Goal: Check status

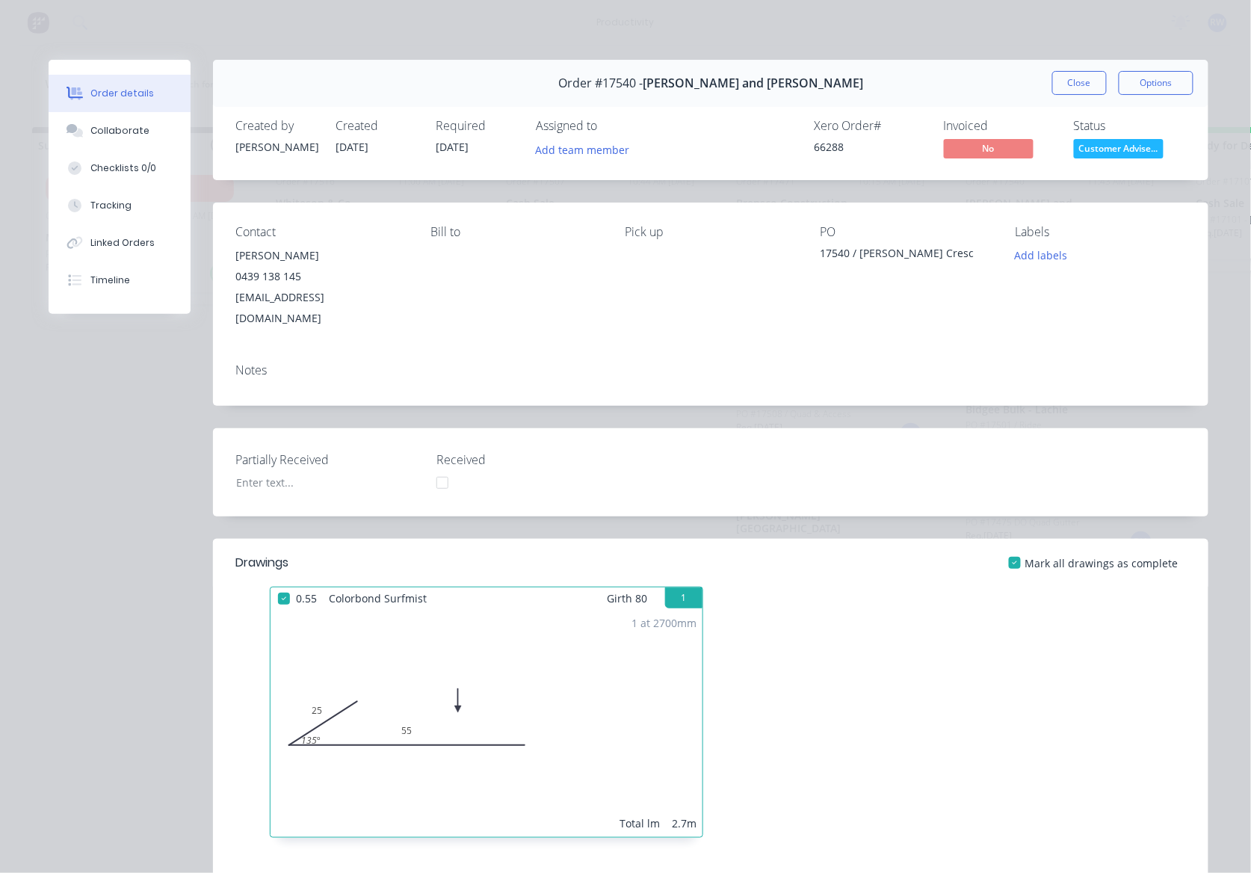
click at [1066, 87] on button "Close" at bounding box center [1080, 83] width 55 height 24
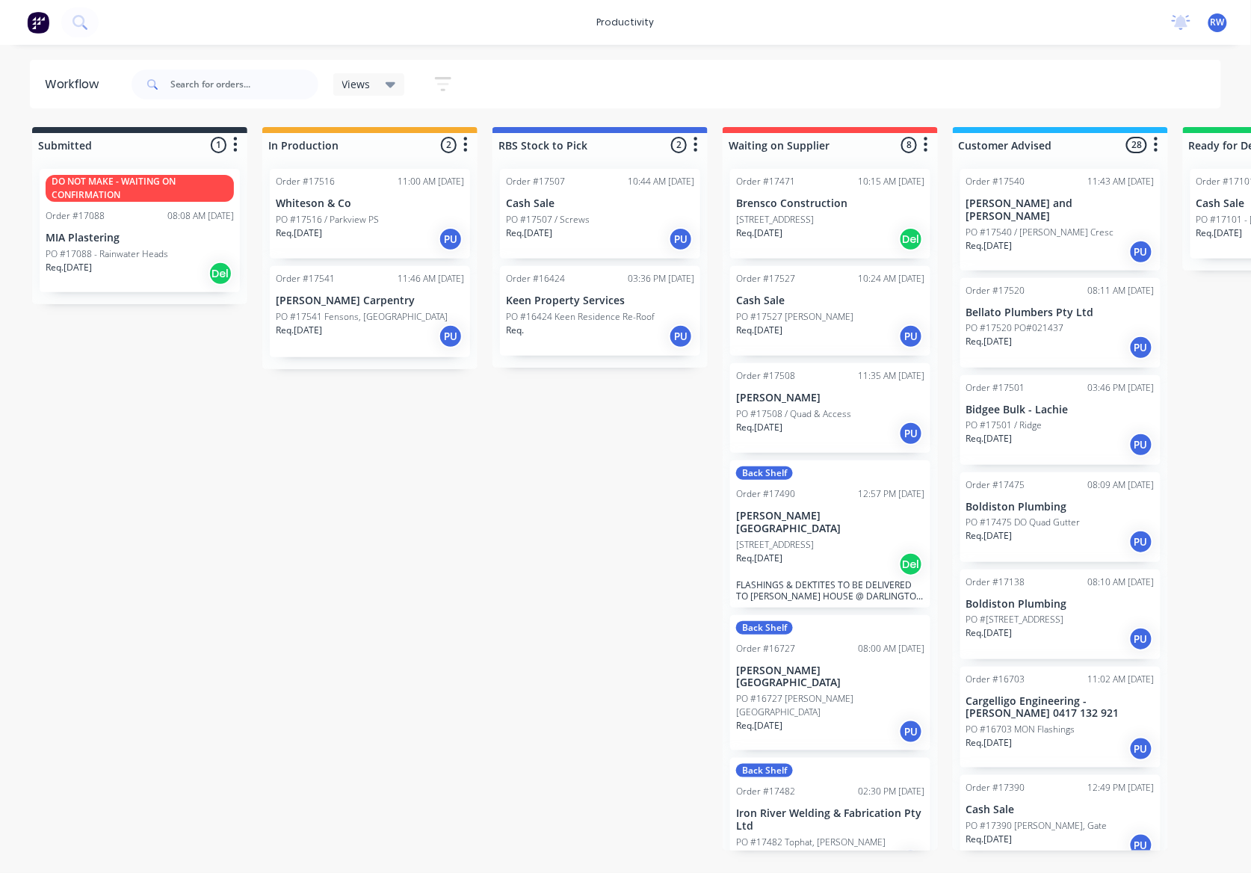
click at [354, 309] on div "Order #17541 11:46 AM 10/09/25 James Williams Carpentry PO #17541 Fensons, Hill…" at bounding box center [370, 311] width 200 height 91
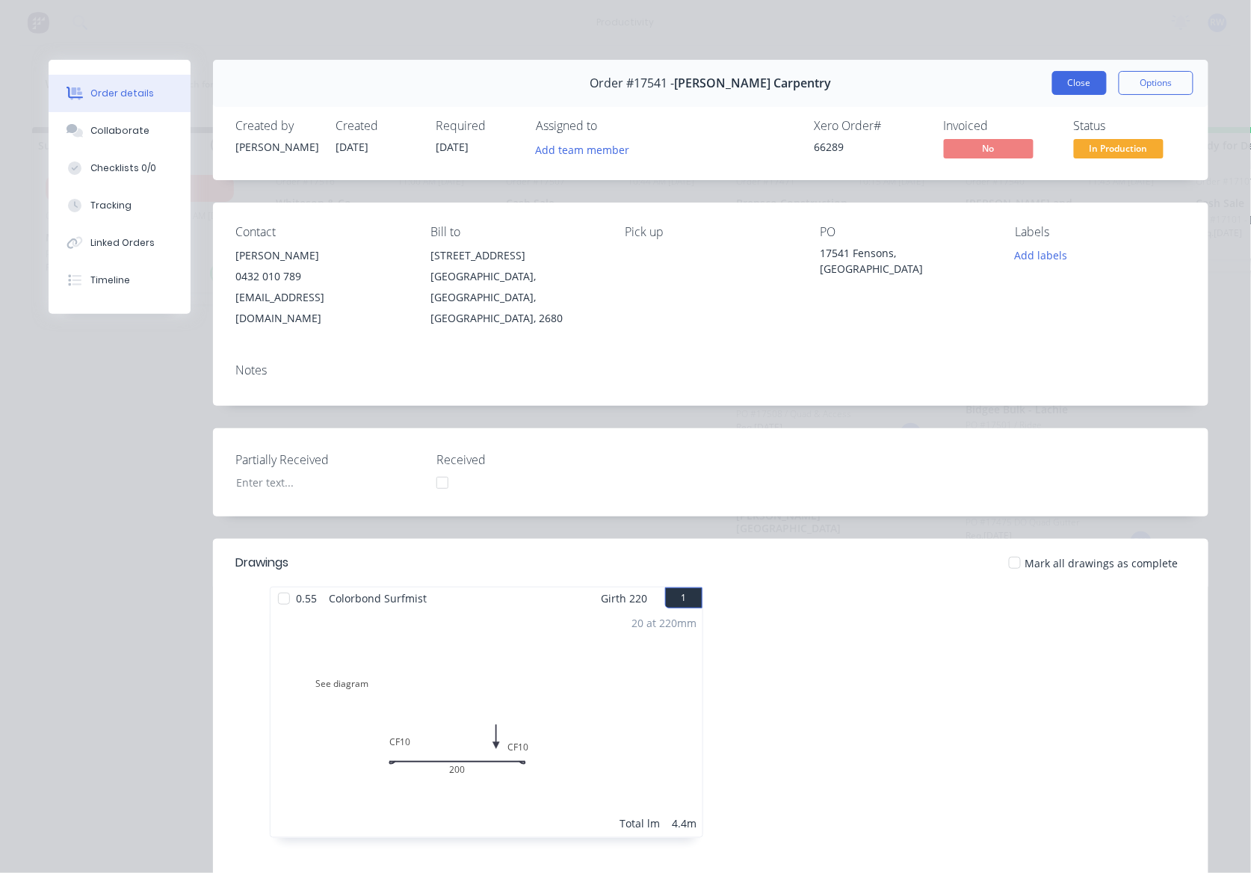
click at [1080, 84] on button "Close" at bounding box center [1080, 83] width 55 height 24
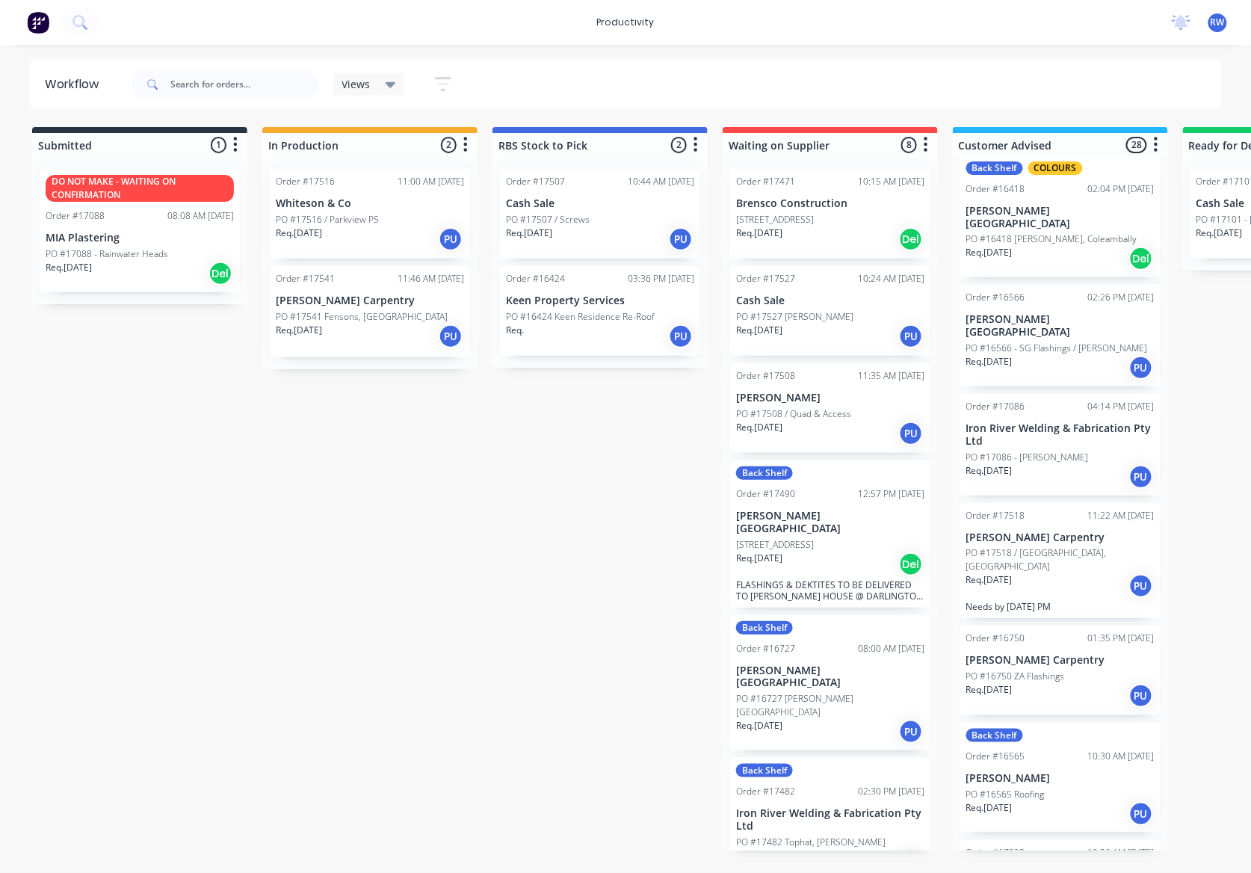
scroll to position [1096, 0]
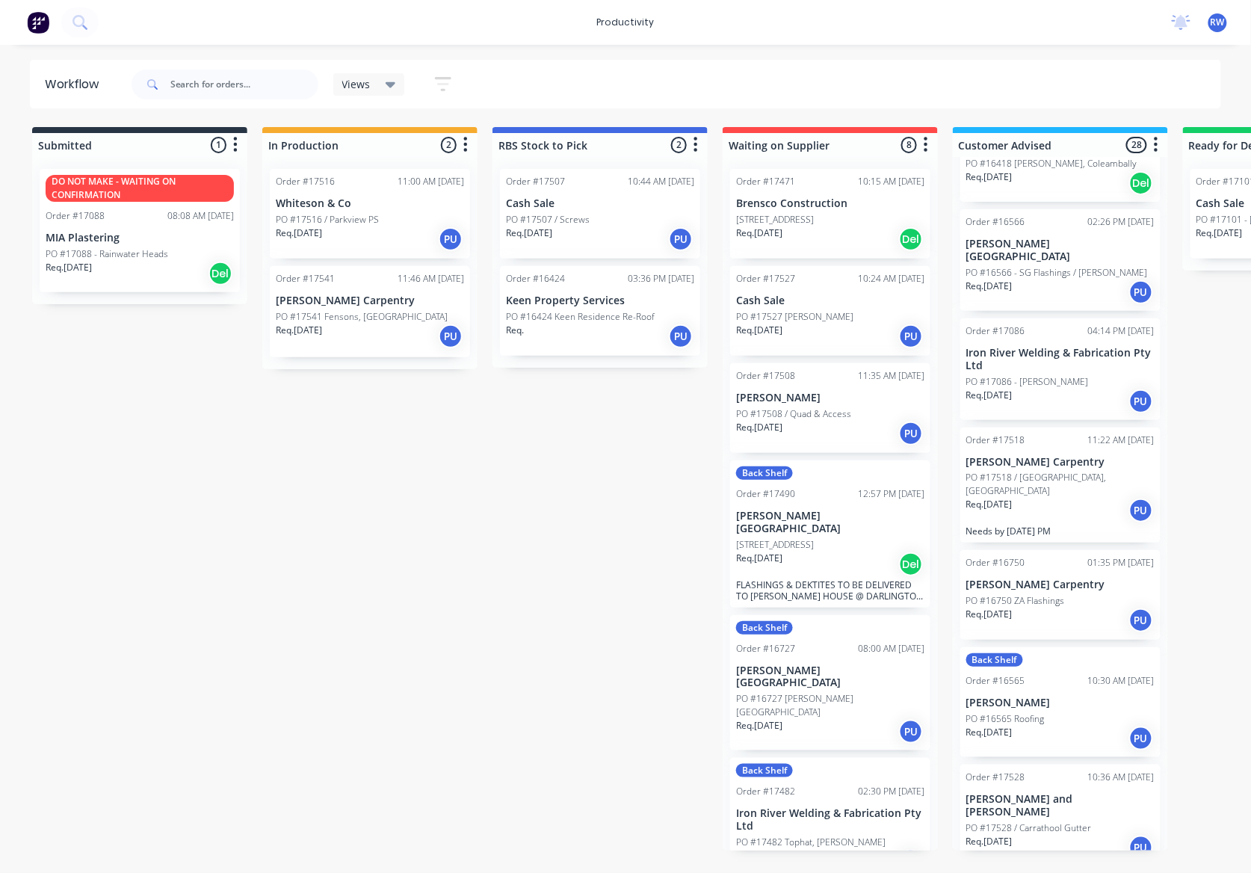
click at [1059, 594] on p "PO #16750 ZA Flashings" at bounding box center [1016, 600] width 99 height 13
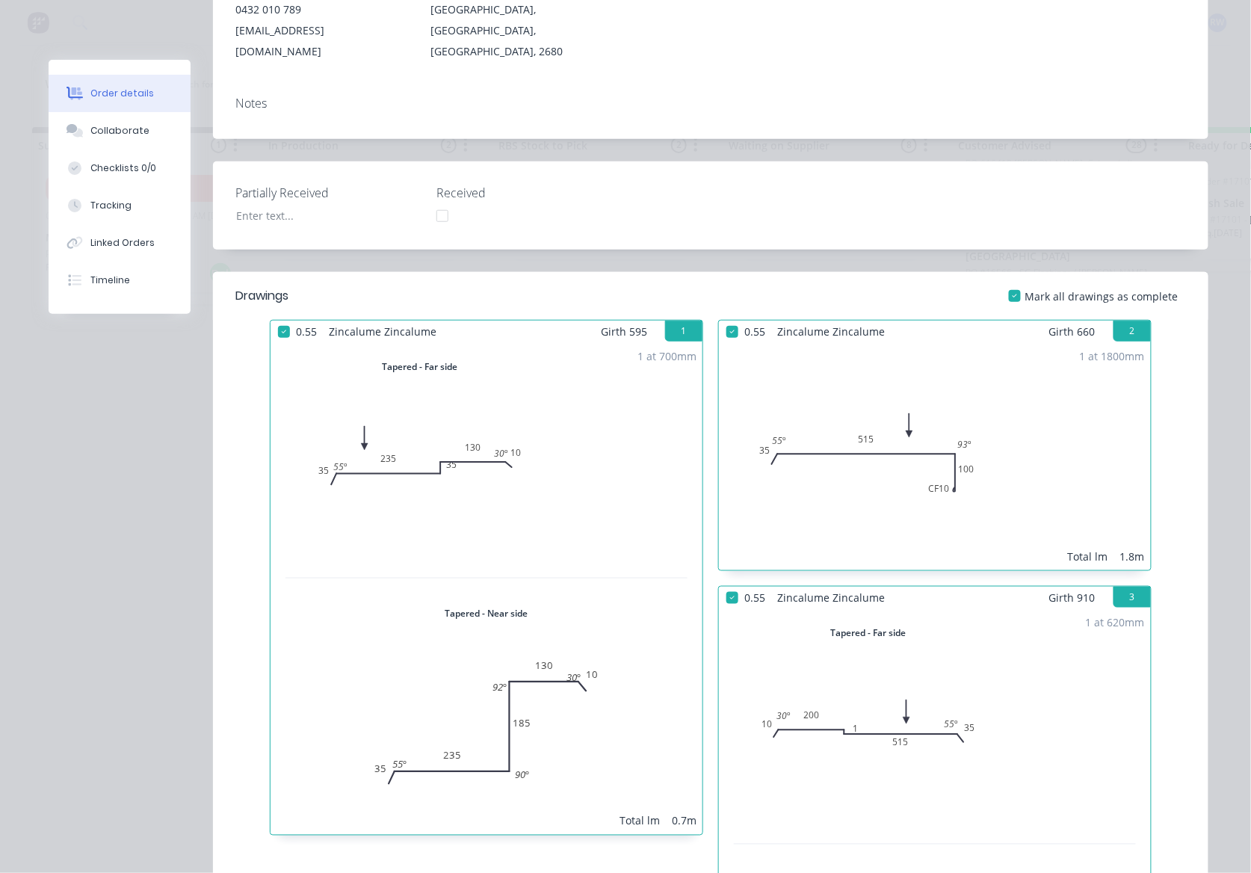
scroll to position [0, 0]
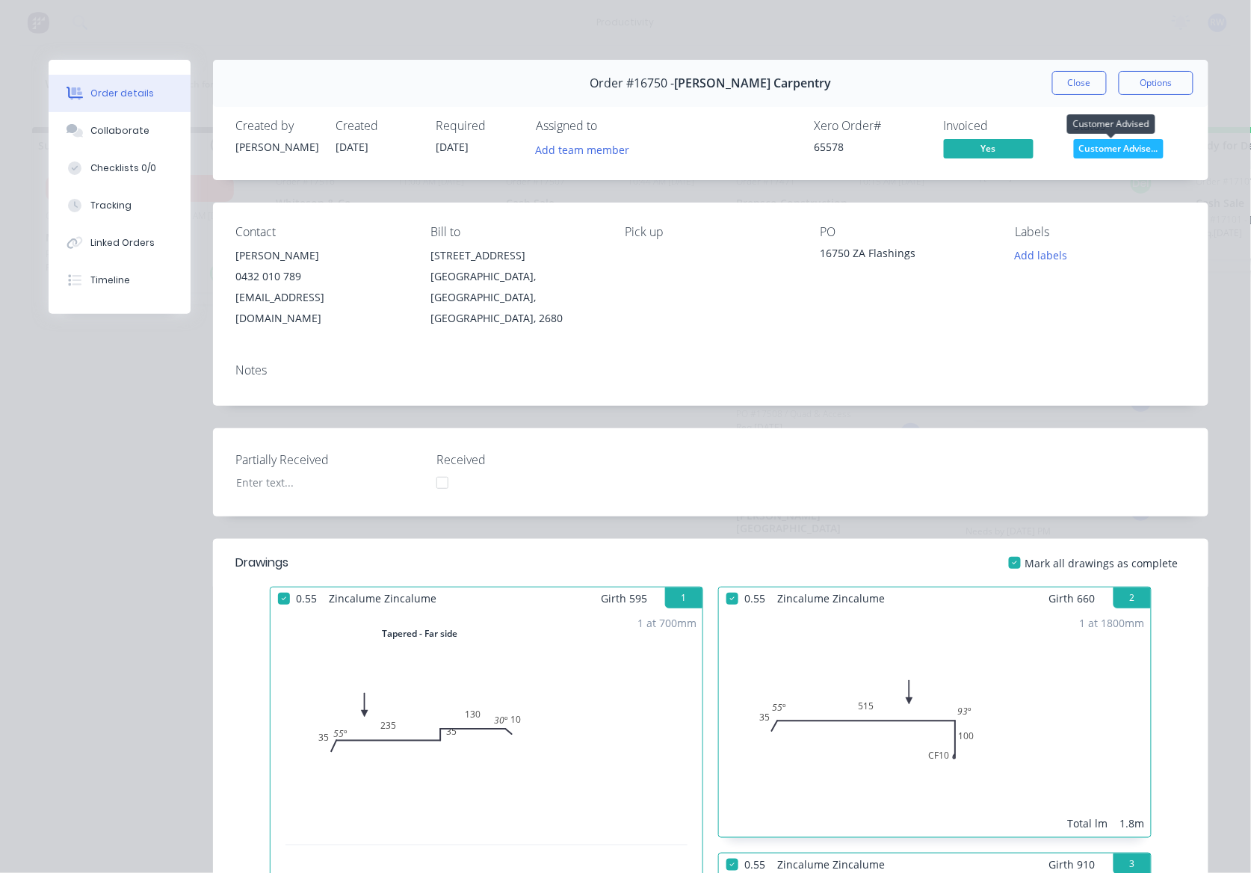
click at [1119, 156] on span "Customer Advise..." at bounding box center [1119, 148] width 90 height 19
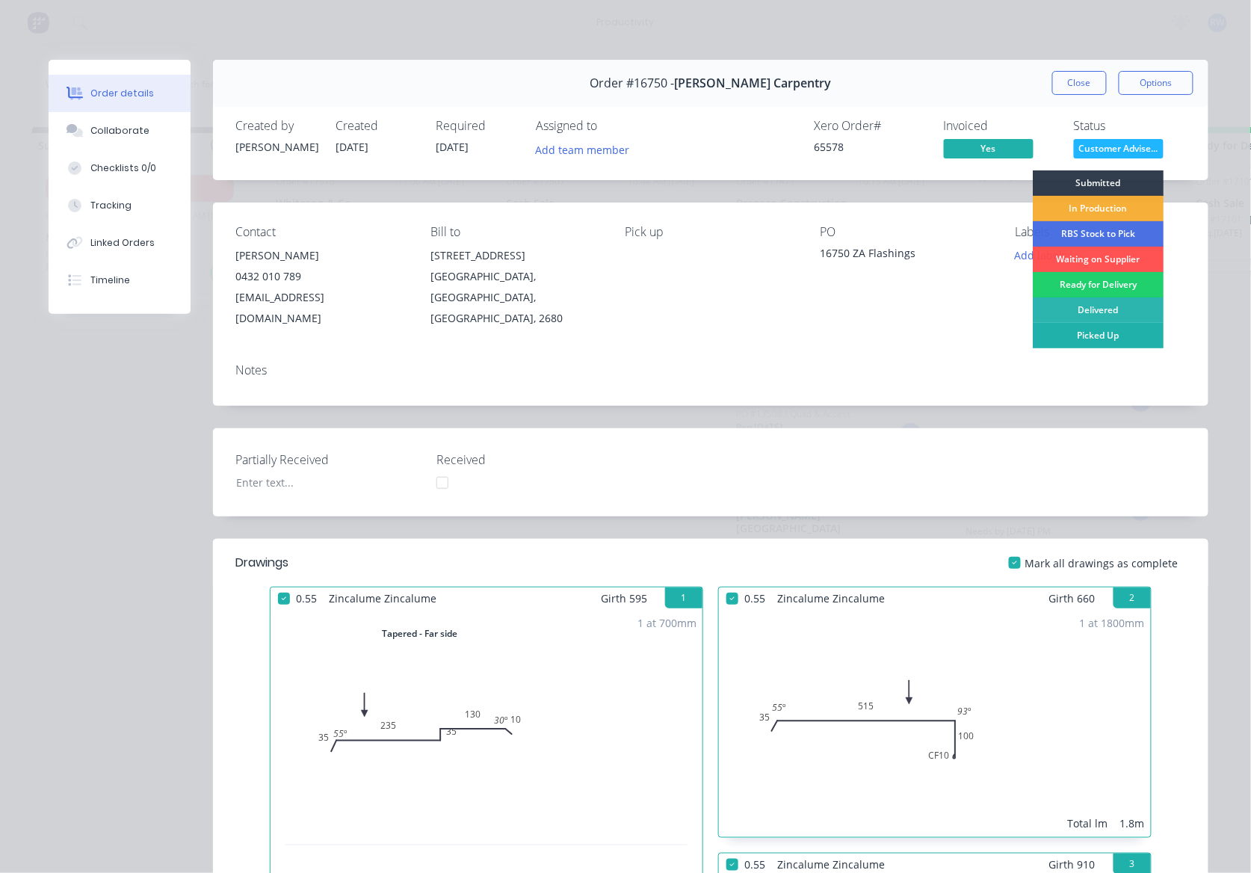
click at [1114, 338] on div "Picked Up" at bounding box center [1098, 335] width 131 height 25
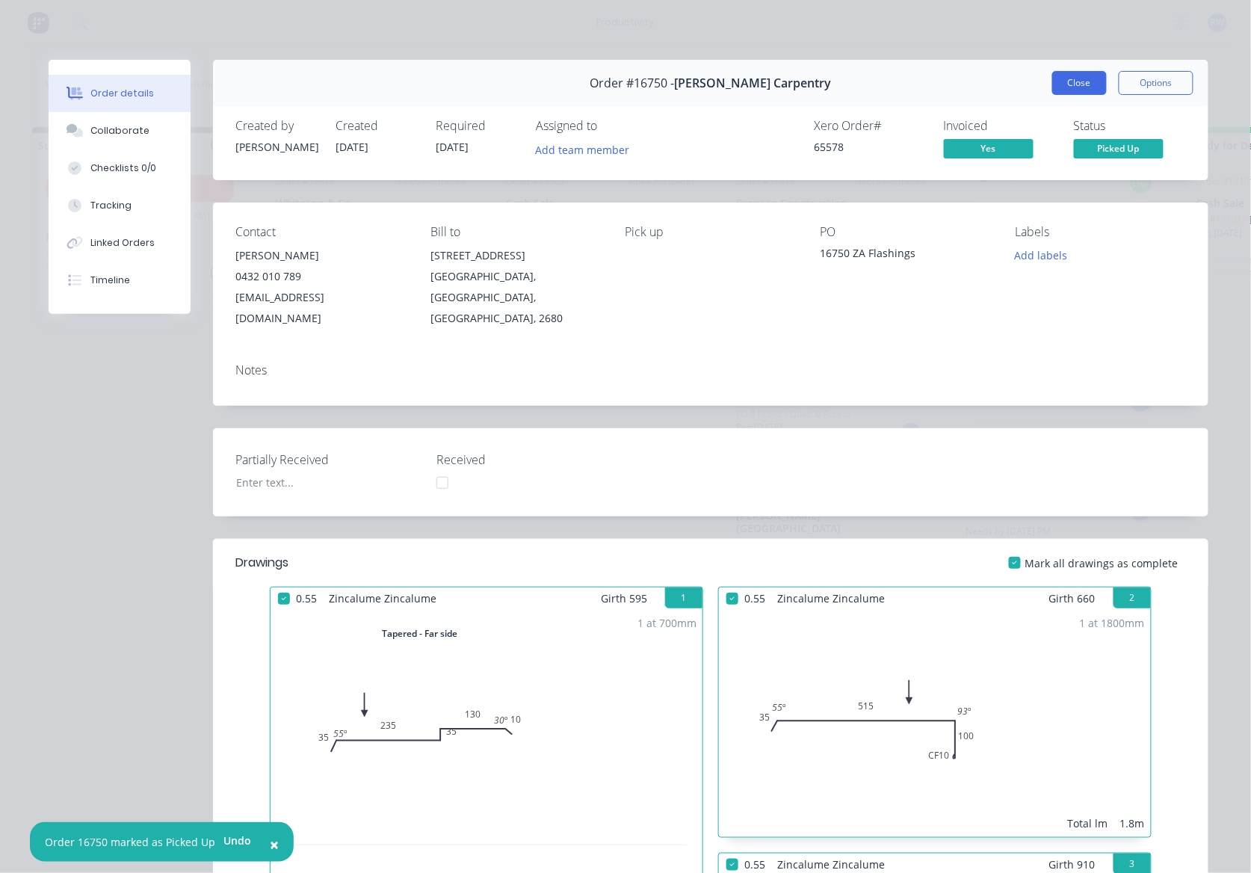
click at [1074, 79] on button "Close" at bounding box center [1080, 83] width 55 height 24
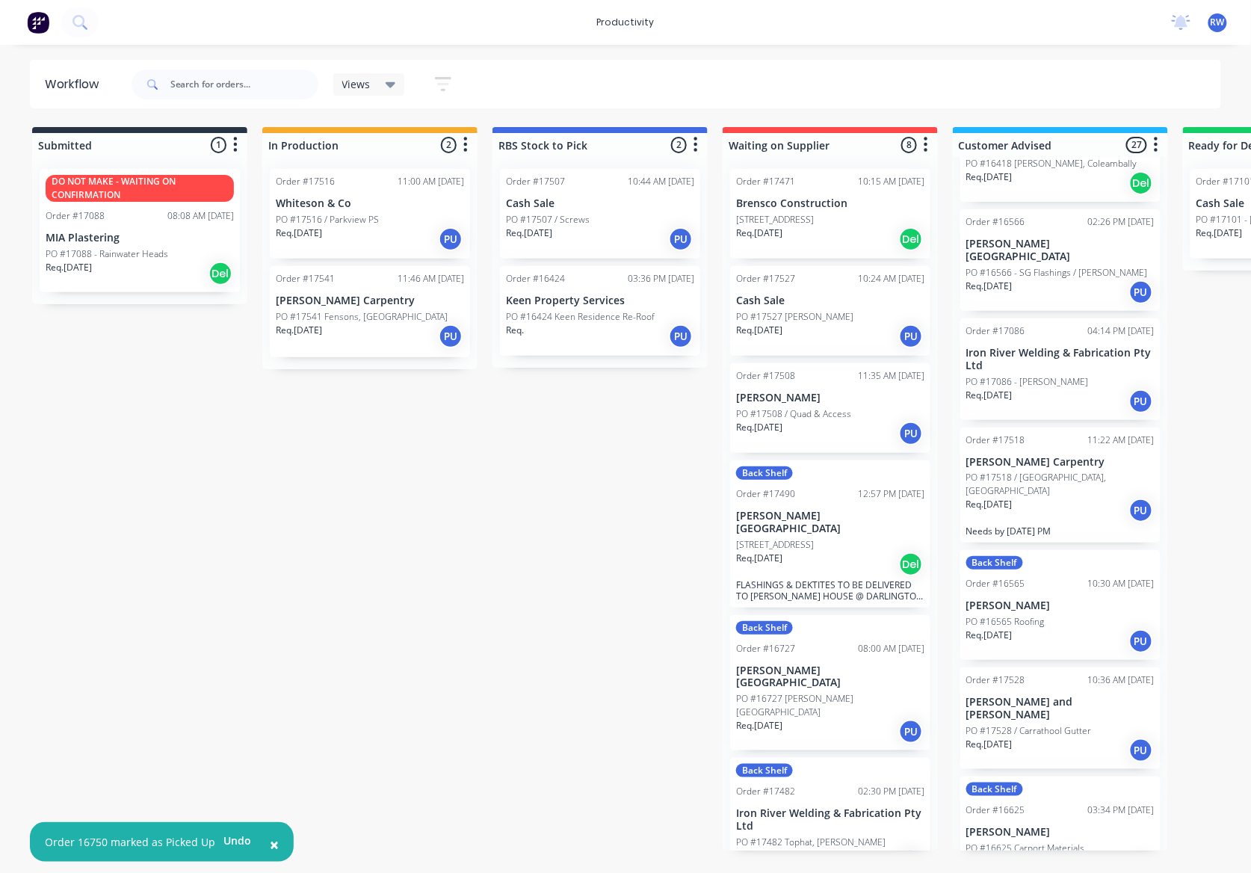
click at [1065, 526] on p "Needs by Wednesday PM" at bounding box center [1061, 531] width 188 height 11
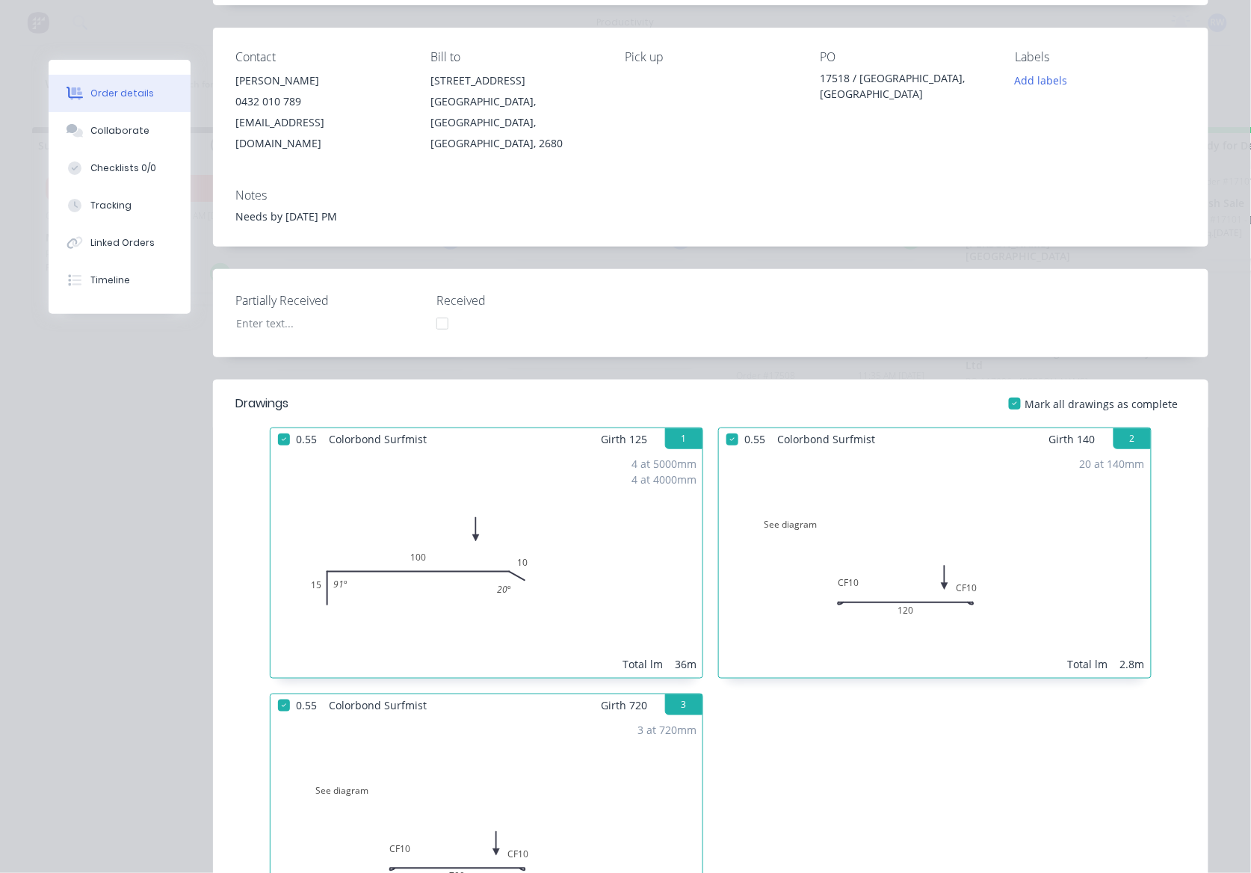
scroll to position [58, 0]
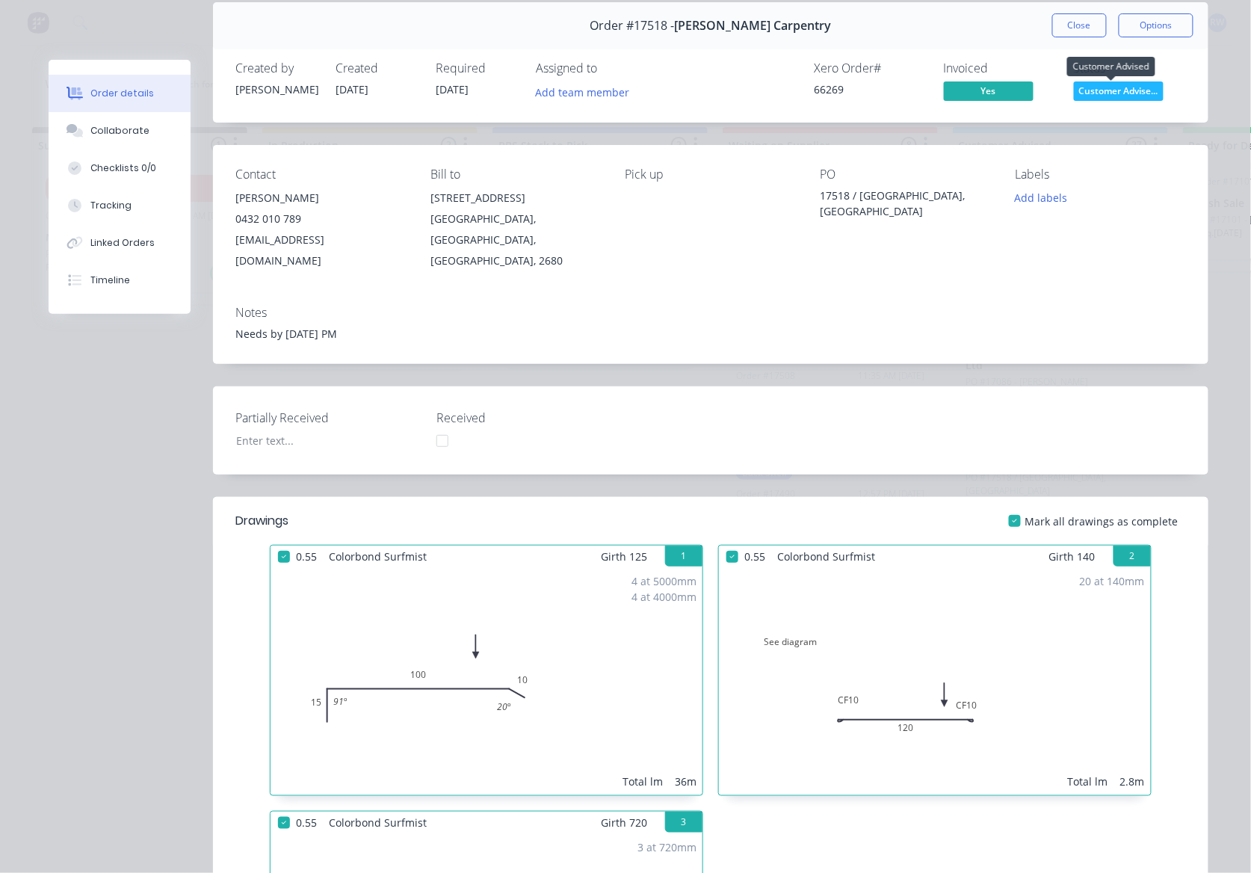
click at [1110, 93] on span "Customer Advise..." at bounding box center [1119, 90] width 90 height 19
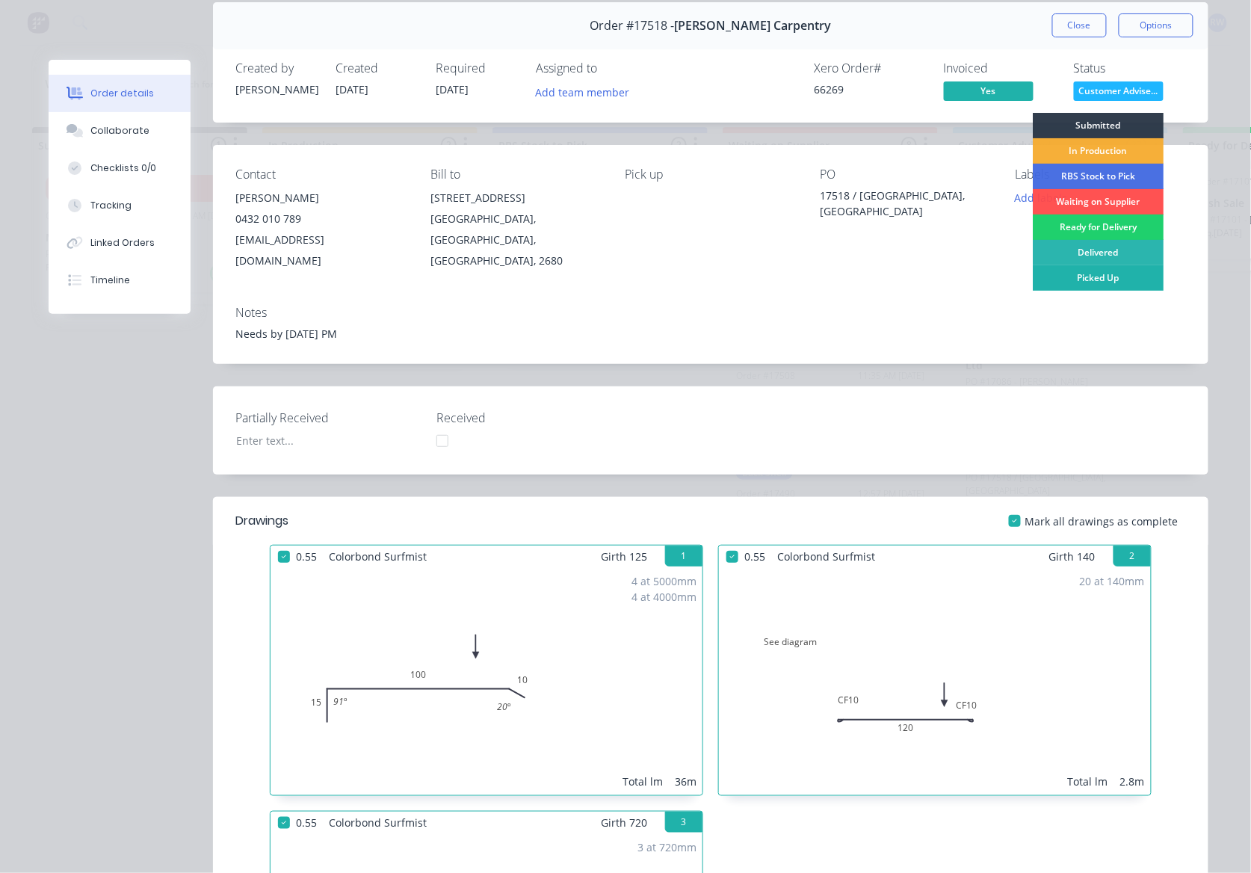
click at [1112, 274] on div "Picked Up" at bounding box center [1098, 277] width 131 height 25
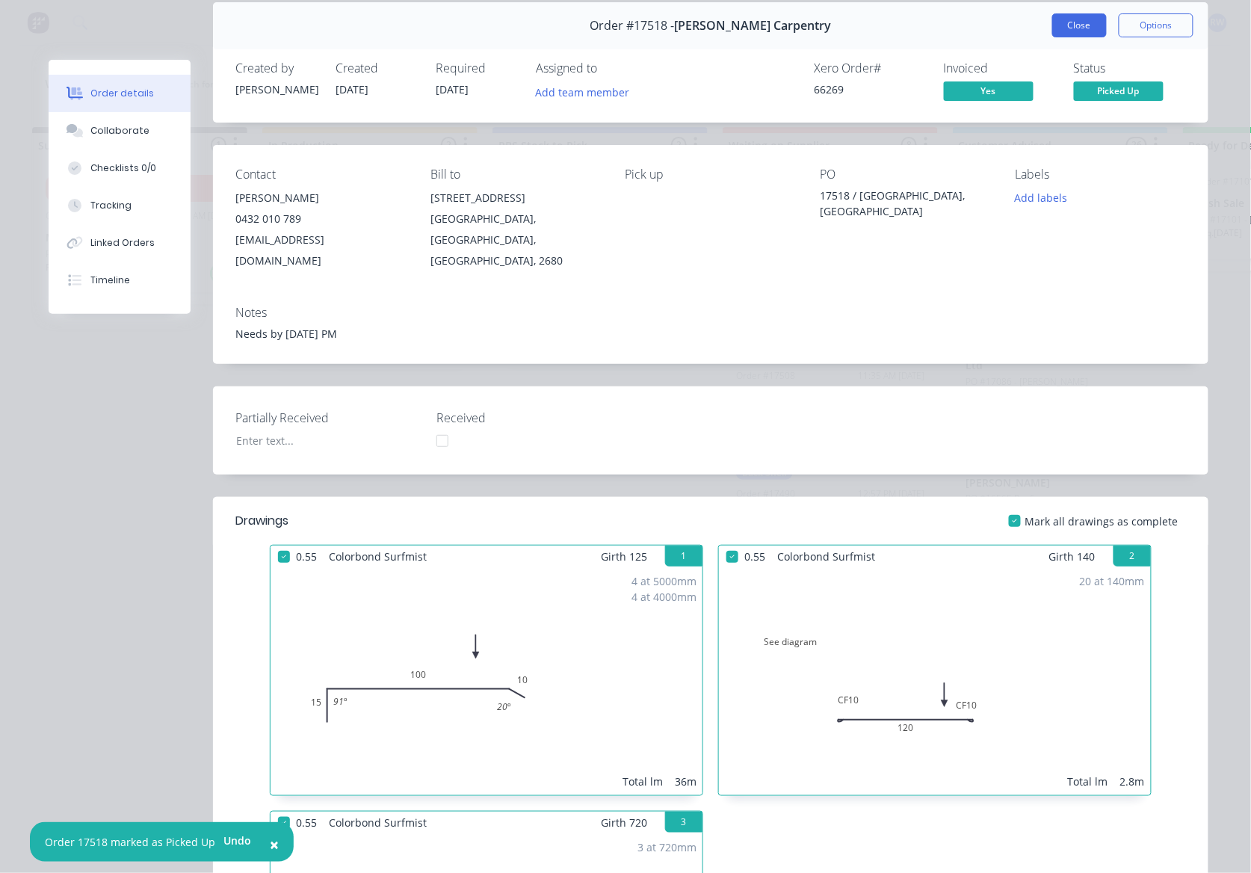
click at [1071, 28] on button "Close" at bounding box center [1080, 25] width 55 height 24
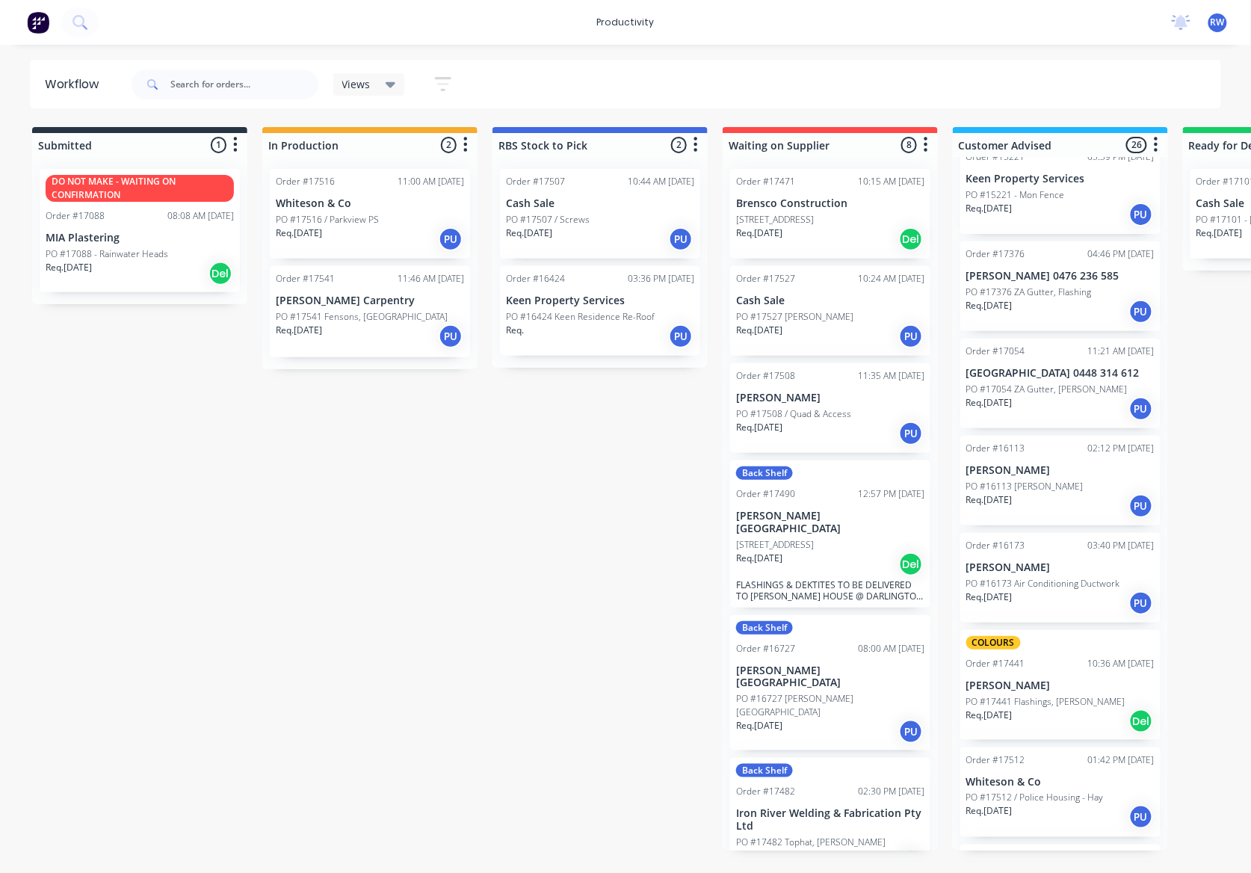
scroll to position [1938, 0]
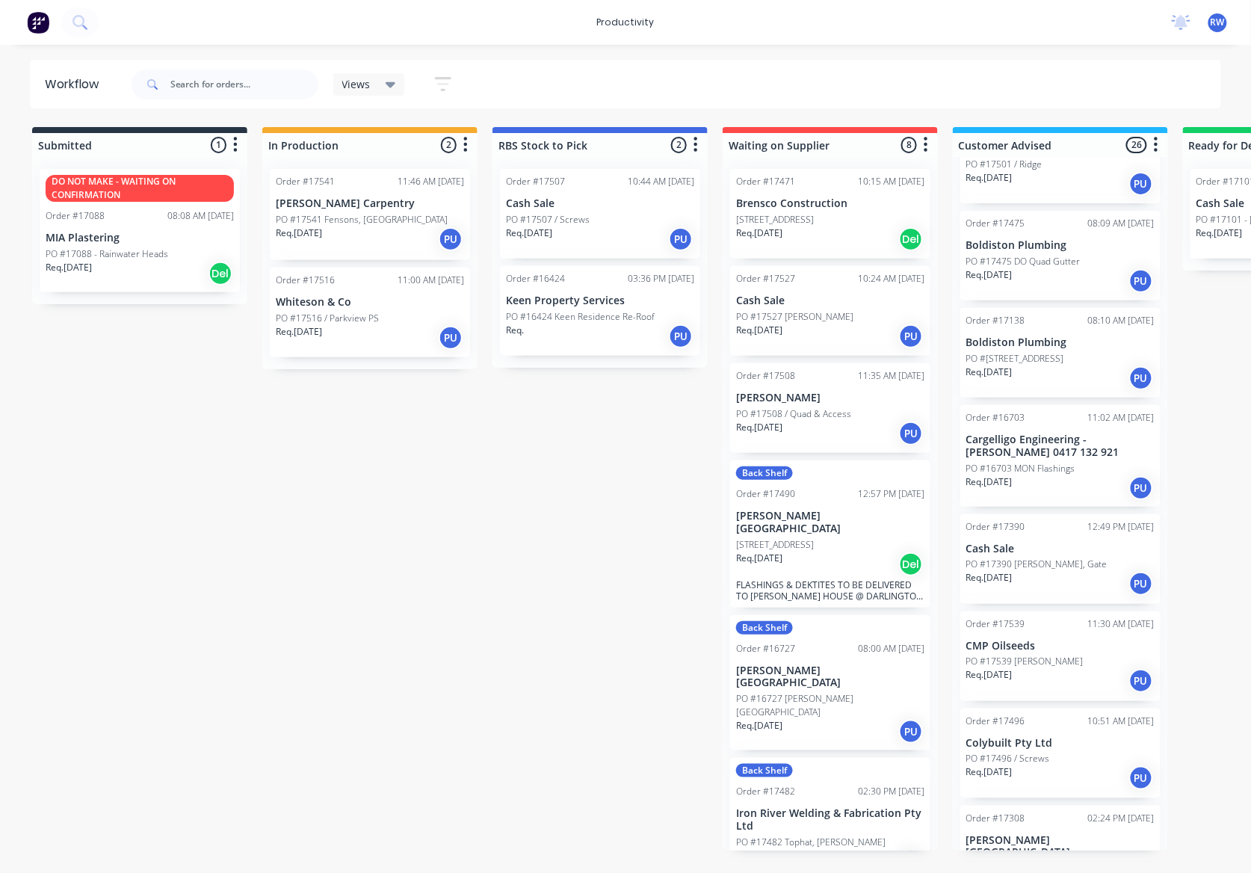
scroll to position [199, 0]
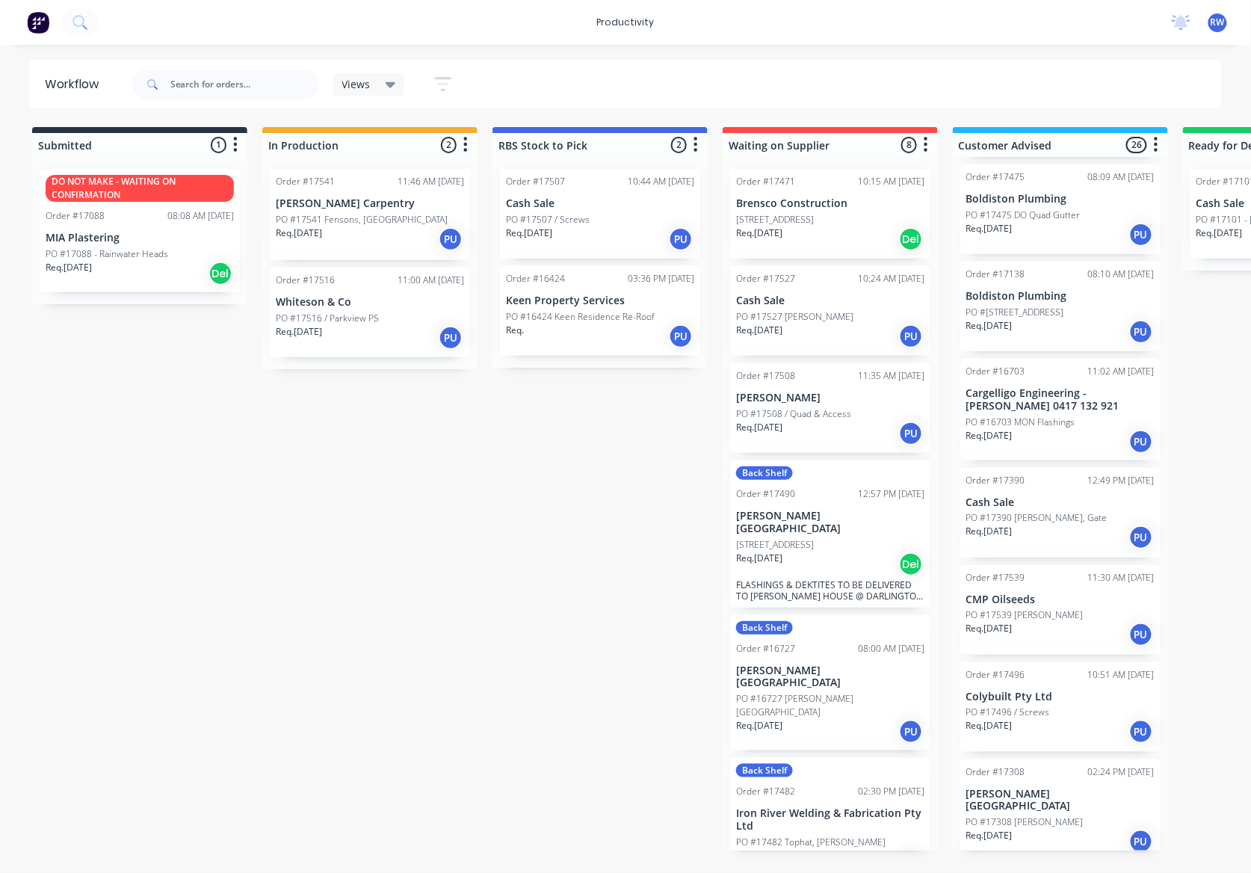
click at [1006, 518] on p "PO #17390 [PERSON_NAME], Gate" at bounding box center [1037, 517] width 141 height 13
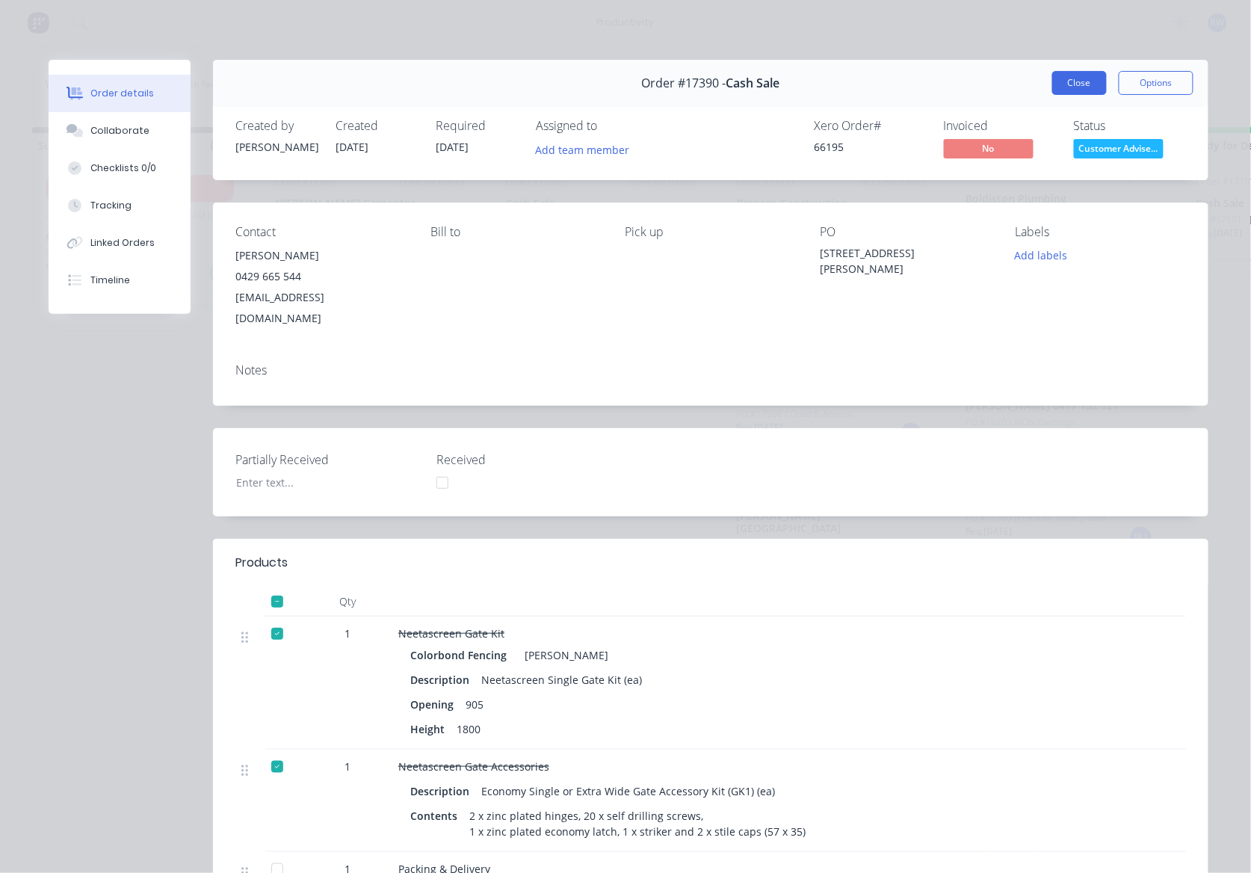
click at [1069, 78] on button "Close" at bounding box center [1080, 83] width 55 height 24
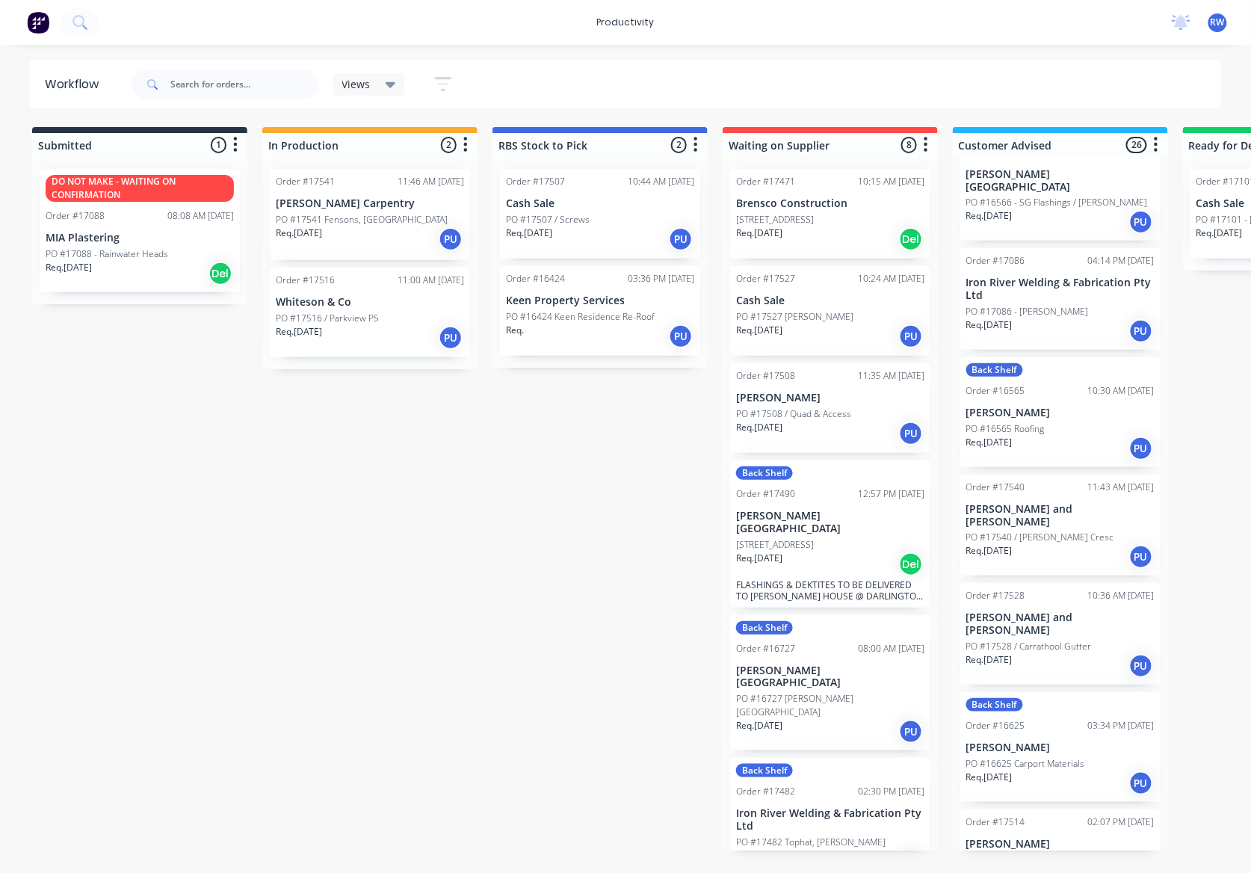
scroll to position [1096, 0]
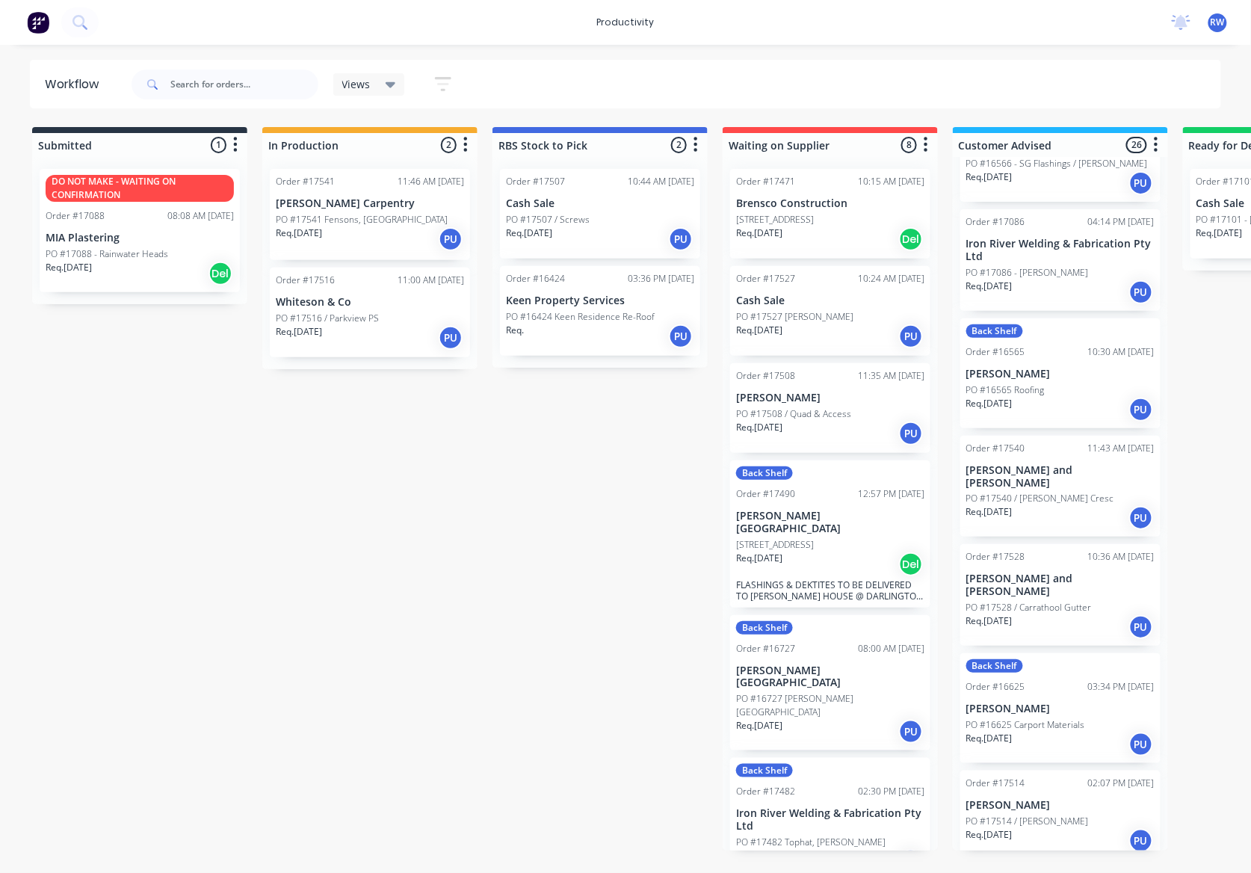
click at [1026, 601] on p "PO #17528 / Carrathool Gutter" at bounding box center [1030, 607] width 126 height 13
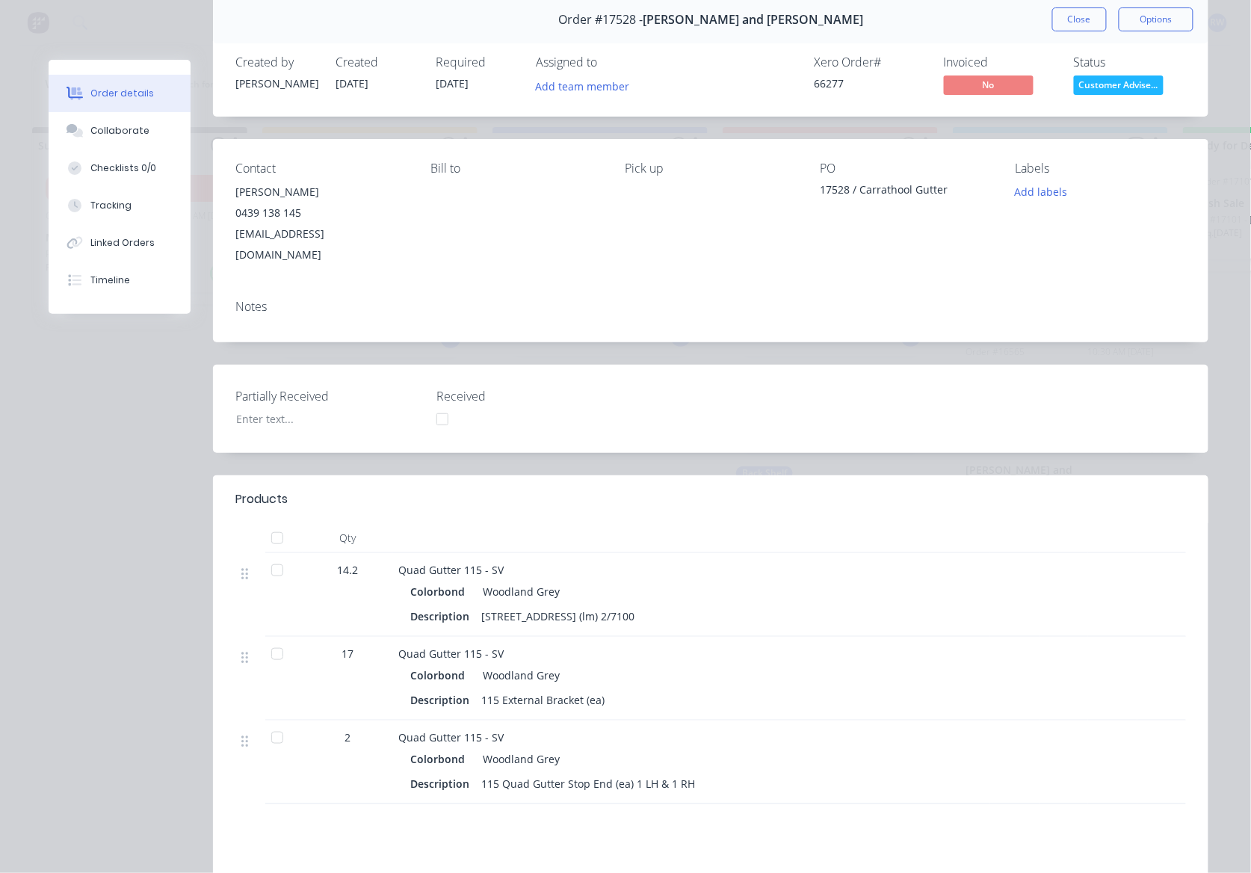
scroll to position [0, 0]
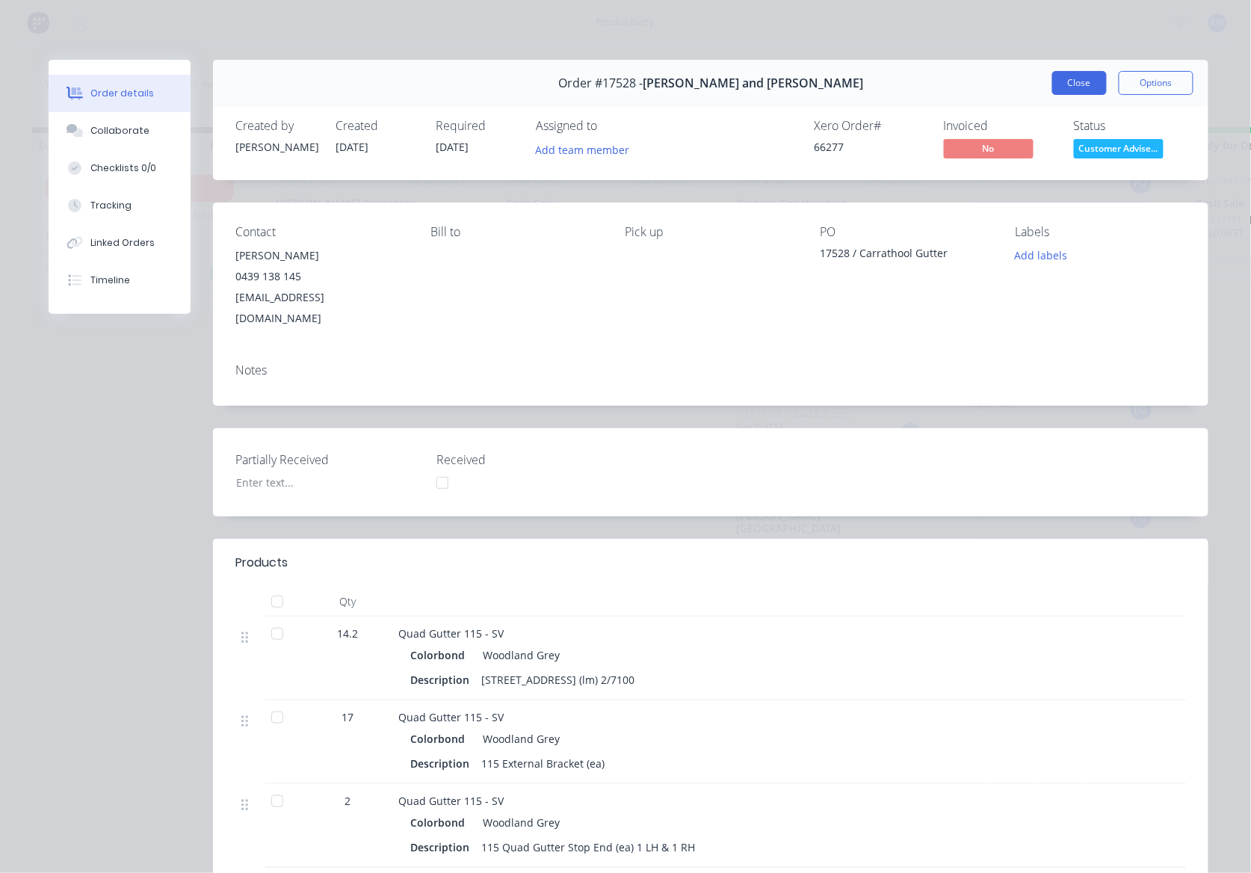
click at [1071, 76] on button "Close" at bounding box center [1080, 83] width 55 height 24
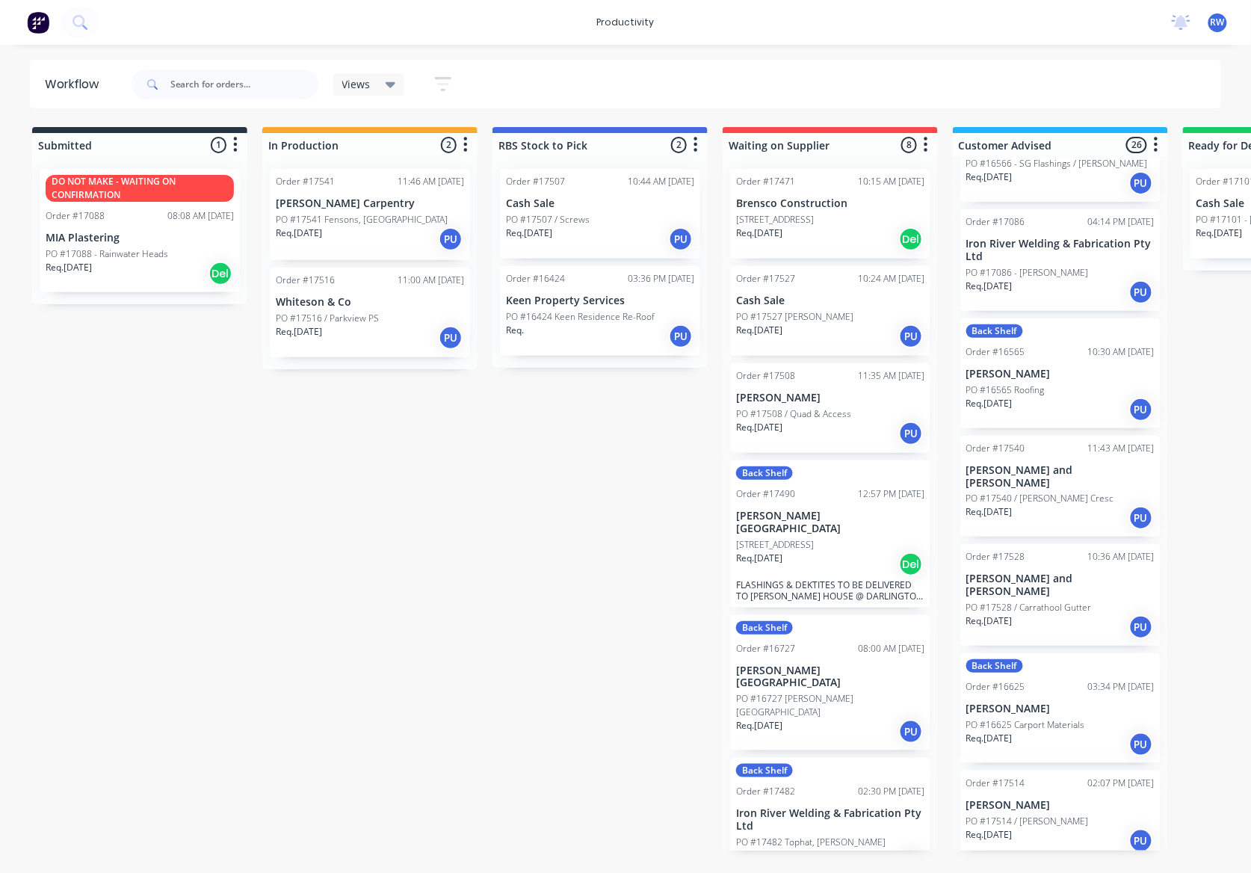
click at [1069, 615] on div "Req. 09/09/25 PU" at bounding box center [1061, 627] width 188 height 25
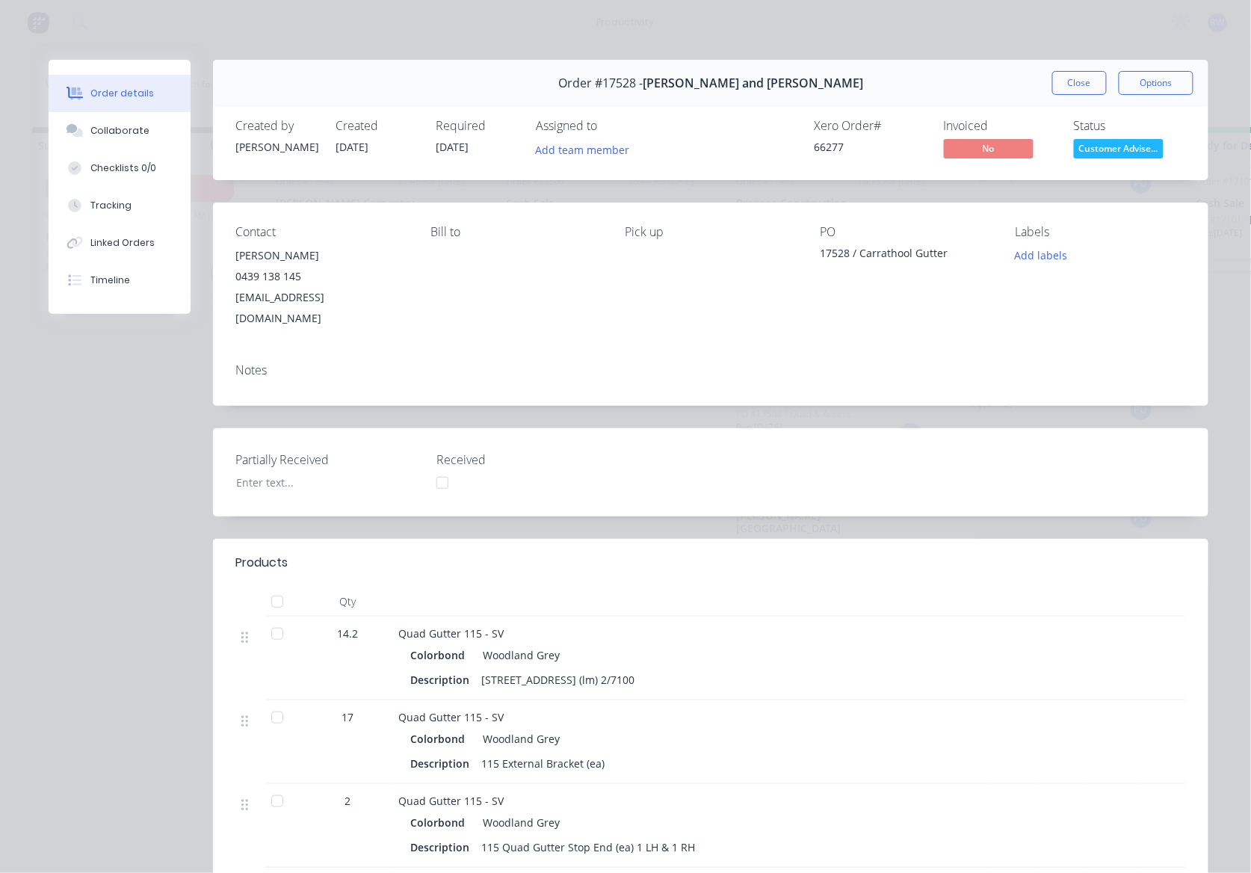
click at [274, 587] on div at bounding box center [277, 602] width 30 height 30
click at [1075, 90] on button "Close" at bounding box center [1080, 83] width 55 height 24
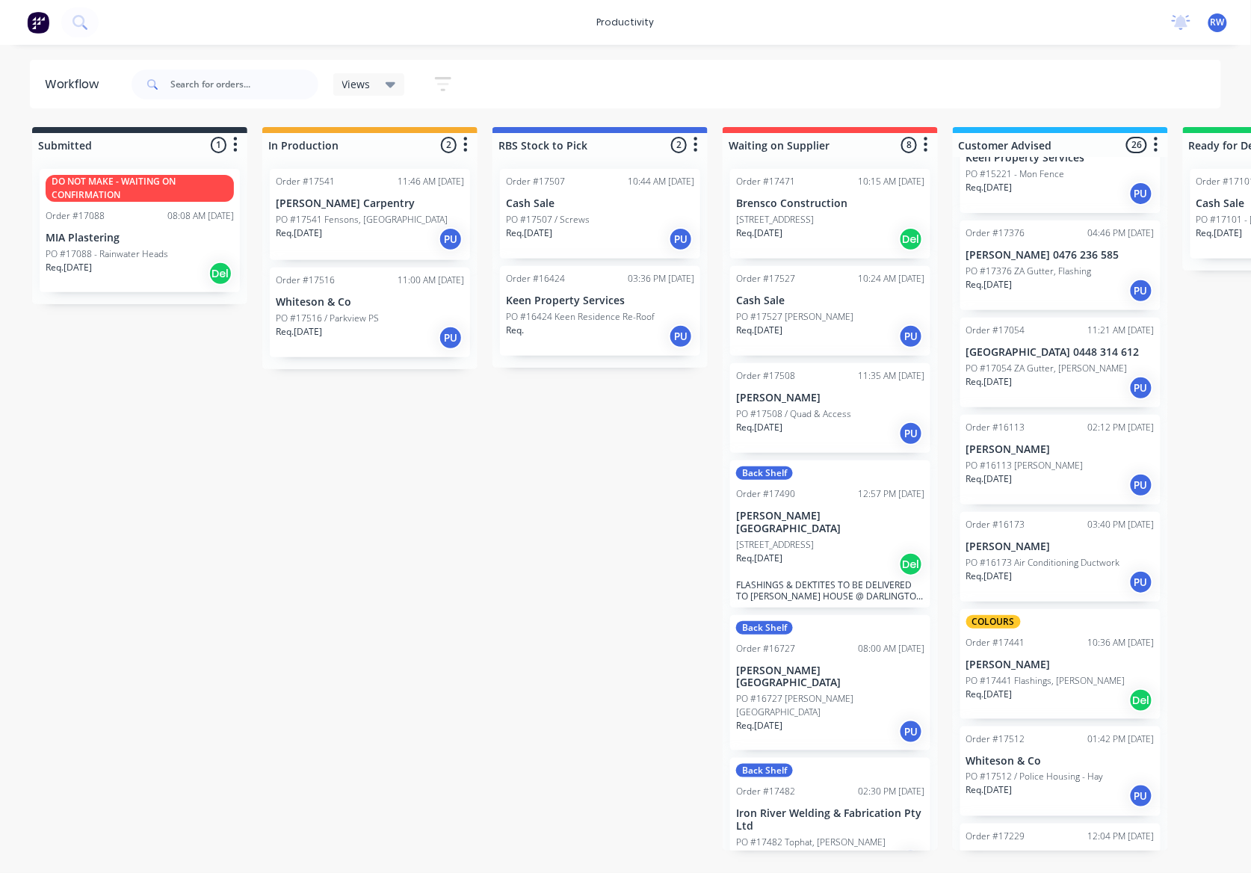
scroll to position [1439, 0]
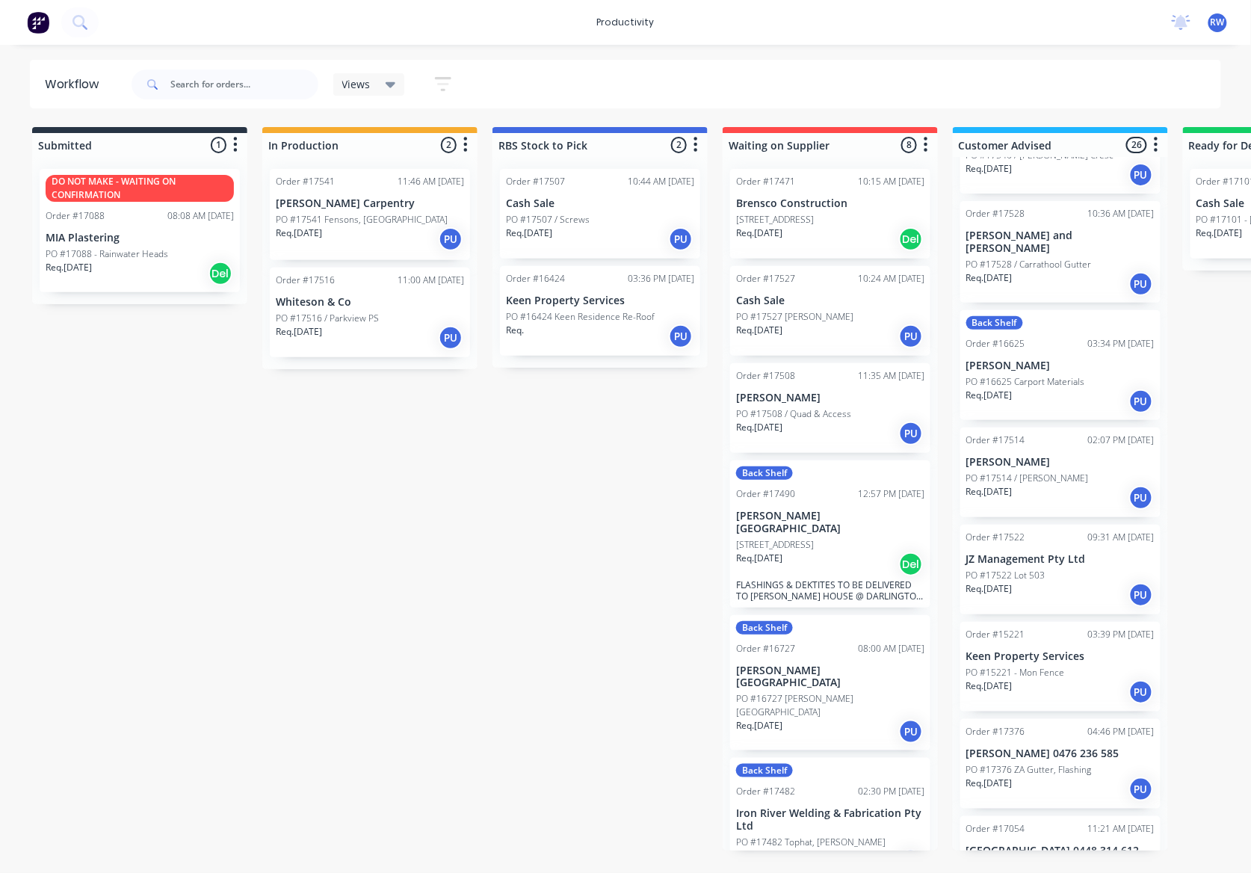
drag, startPoint x: 646, startPoint y: 339, endPoint x: 632, endPoint y: 42, distance: 297.1
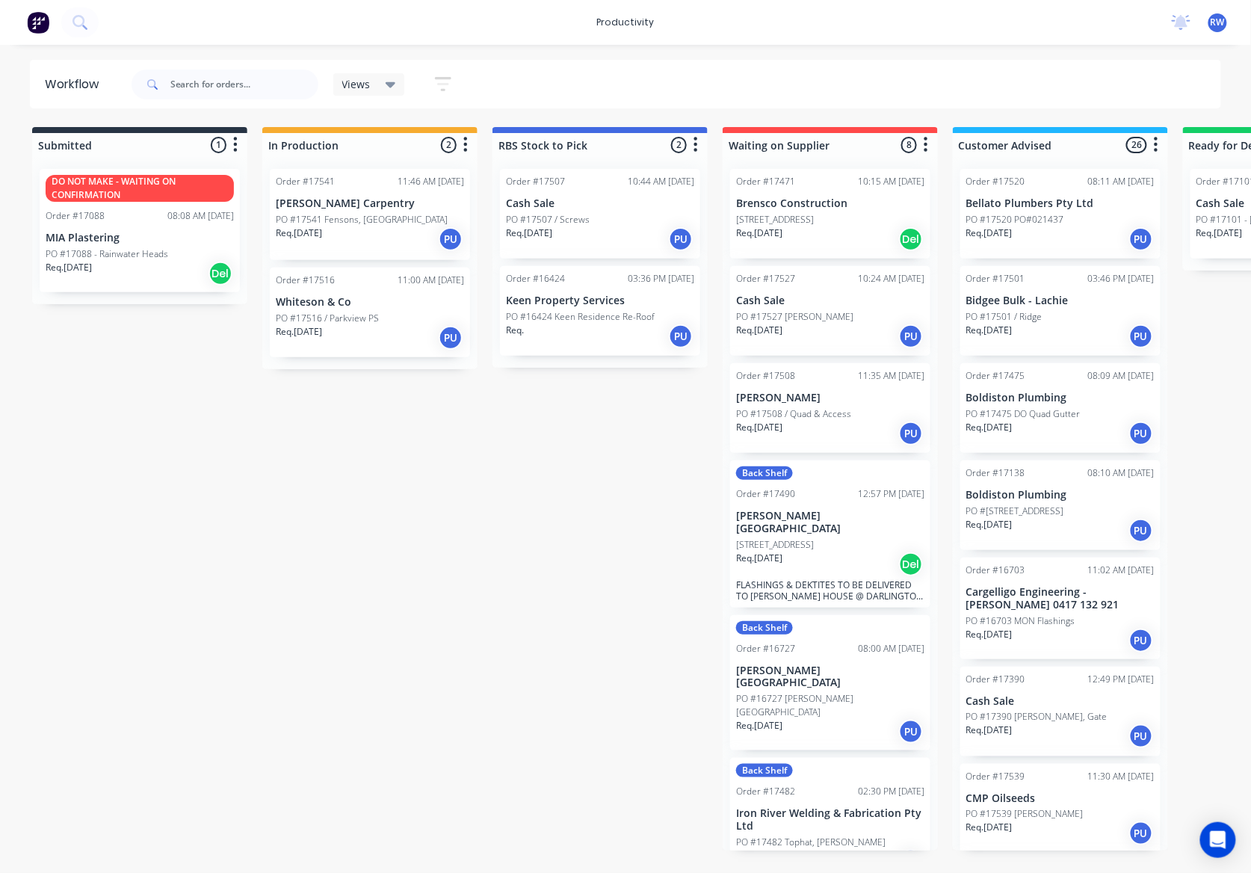
click at [322, 325] on p "Req. 08/09/25" at bounding box center [299, 331] width 46 height 13
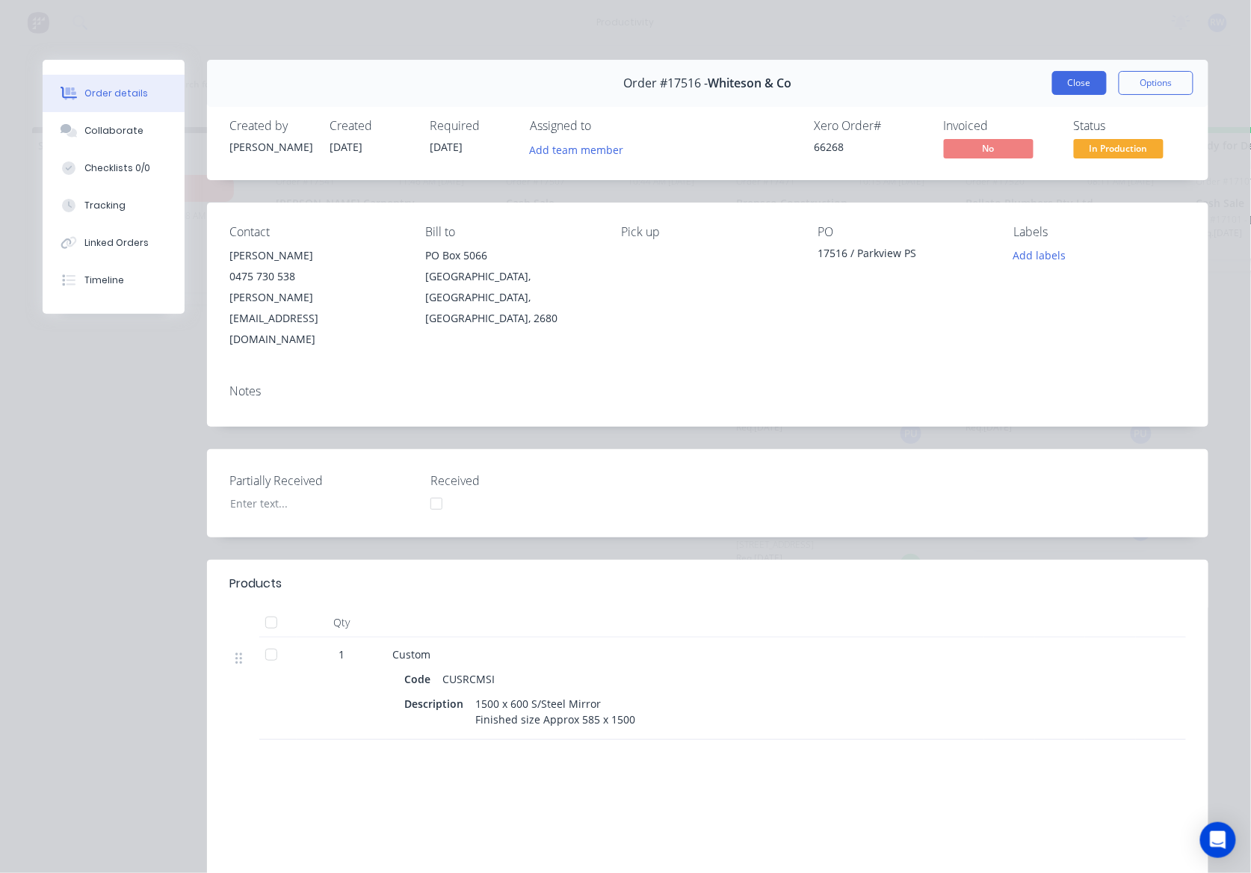
click at [1077, 90] on button "Close" at bounding box center [1080, 83] width 55 height 24
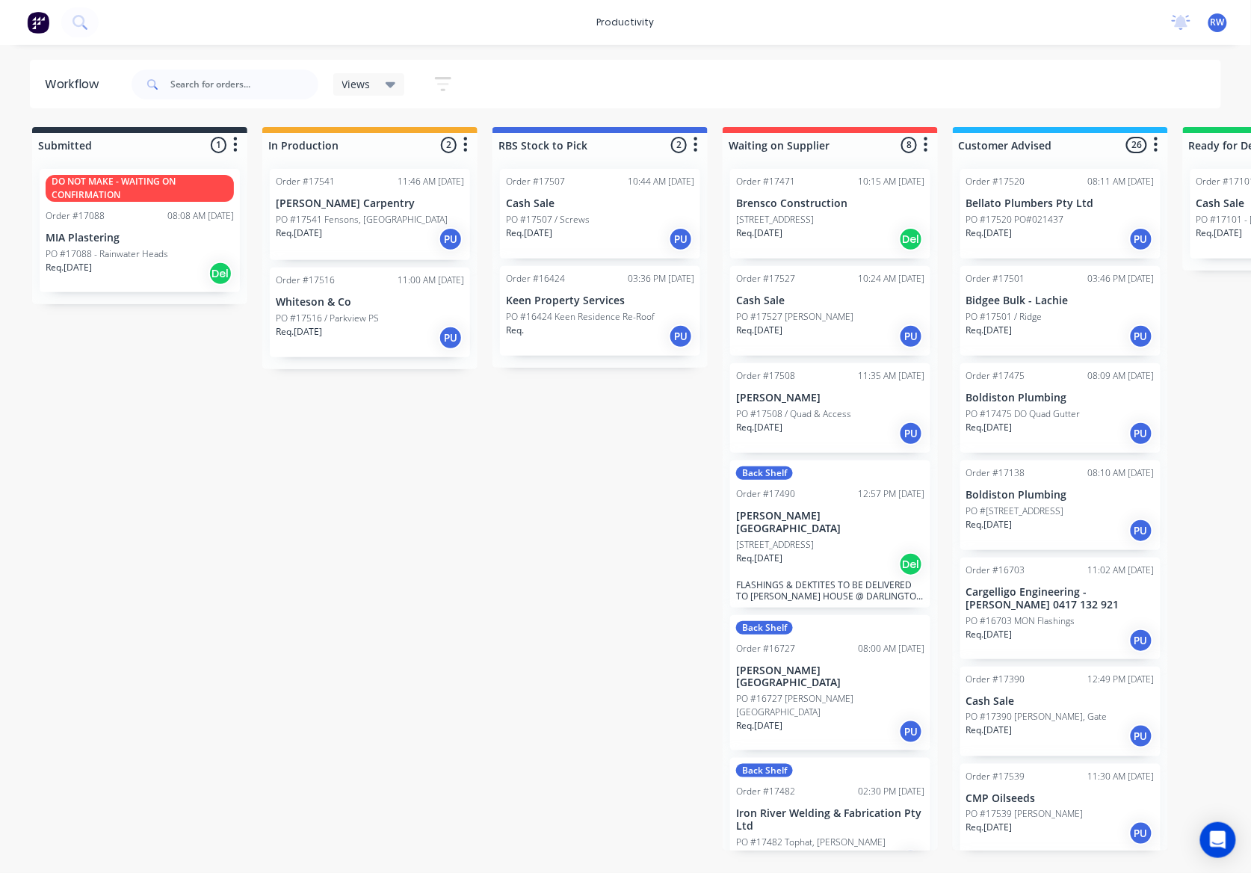
click at [363, 241] on div "Req. 10/09/25 PU" at bounding box center [370, 239] width 188 height 25
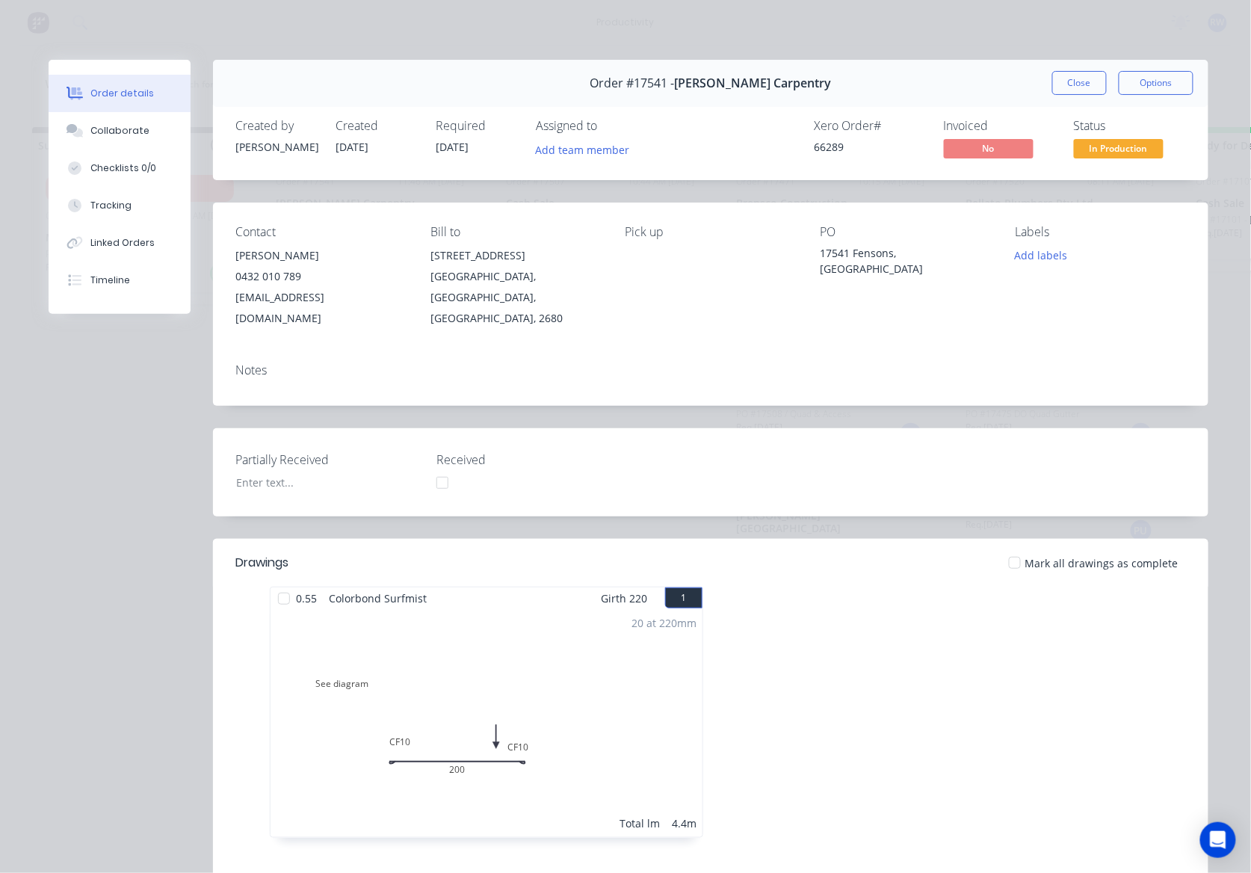
drag, startPoint x: 272, startPoint y: 578, endPoint x: 300, endPoint y: 564, distance: 31.1
click at [281, 584] on div at bounding box center [284, 599] width 30 height 30
click at [1108, 150] on span "In Production" at bounding box center [1119, 148] width 90 height 19
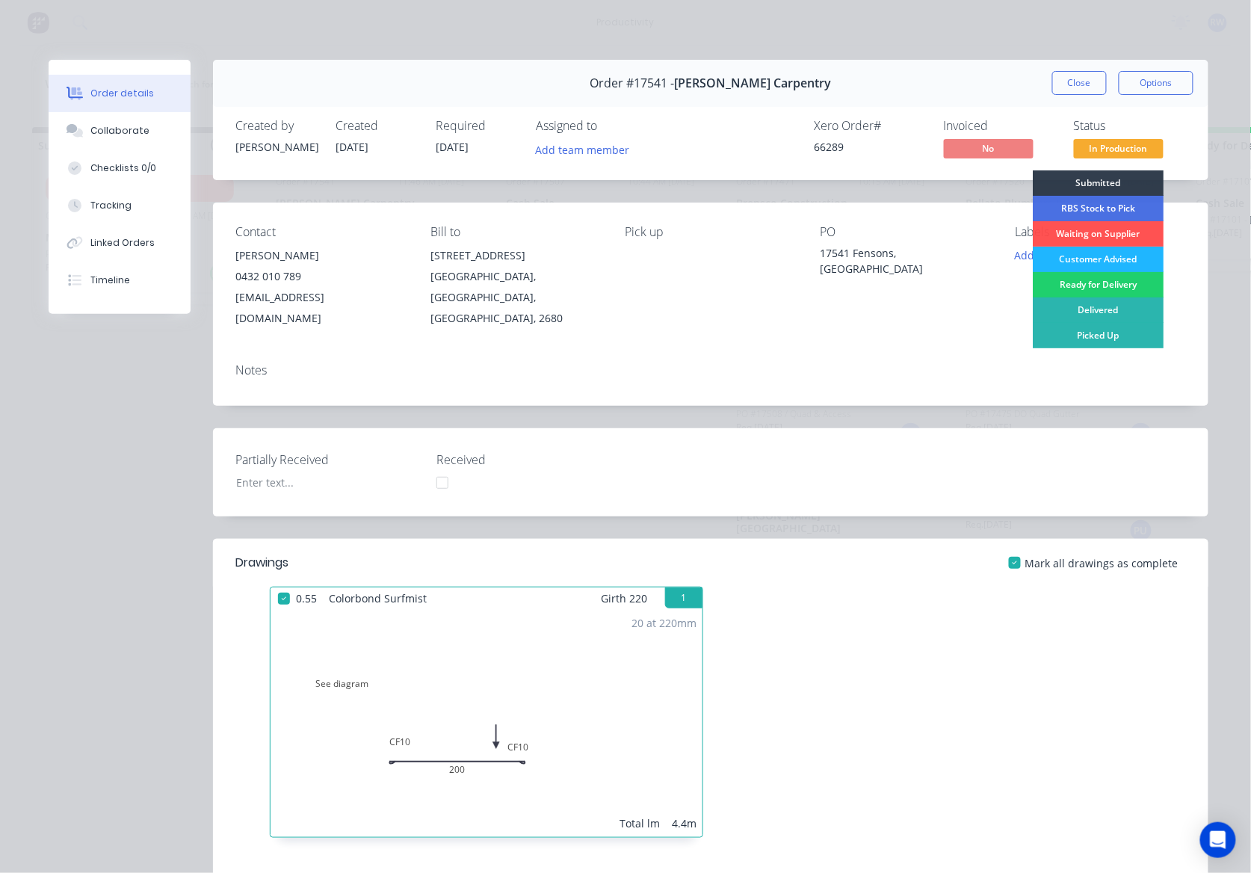
click at [1090, 259] on div "Customer Advised" at bounding box center [1098, 259] width 131 height 25
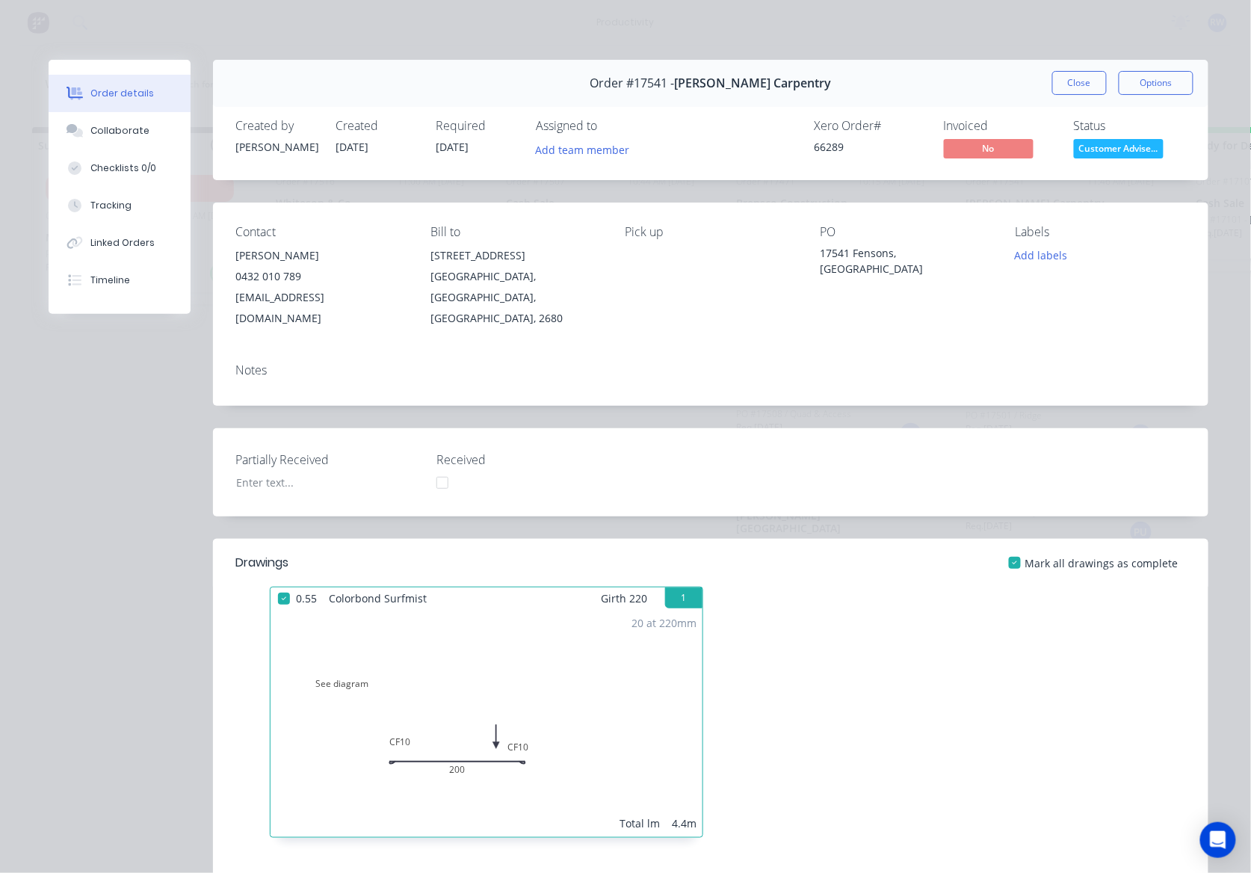
click at [1053, 84] on button "Close" at bounding box center [1080, 83] width 55 height 24
